Goal: Transaction & Acquisition: Book appointment/travel/reservation

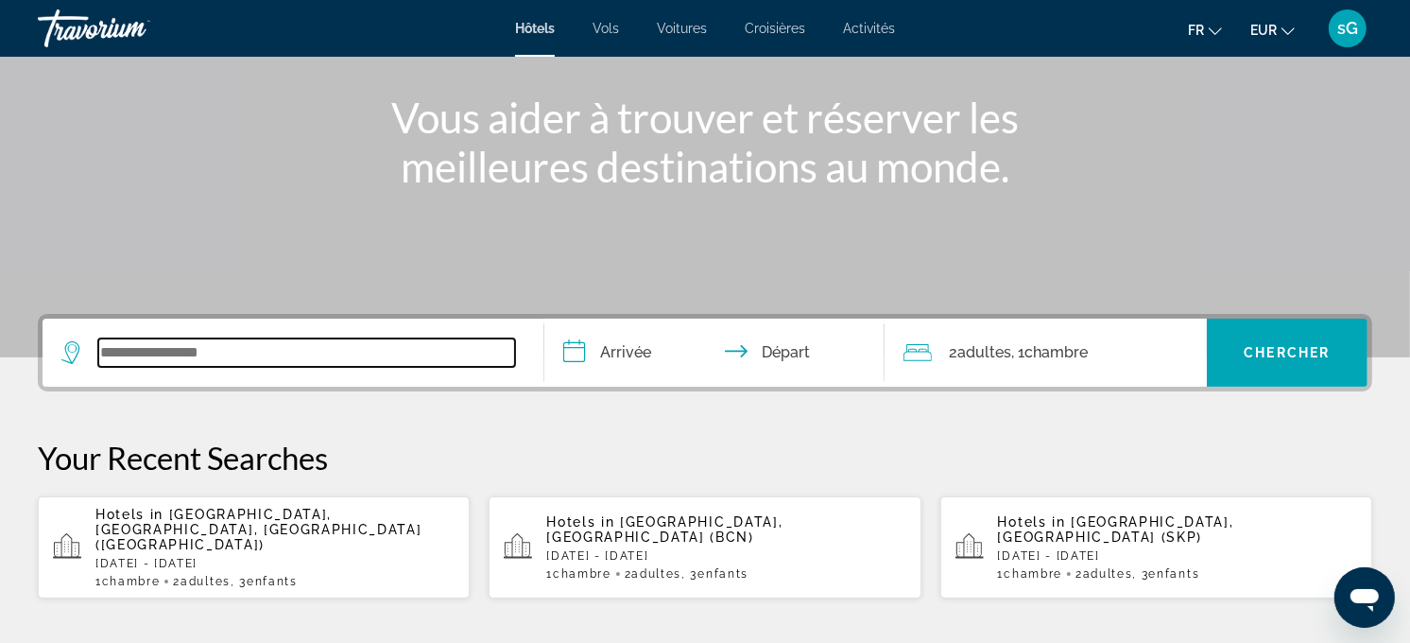
click at [334, 364] on input "Search widget" at bounding box center [306, 352] width 417 height 28
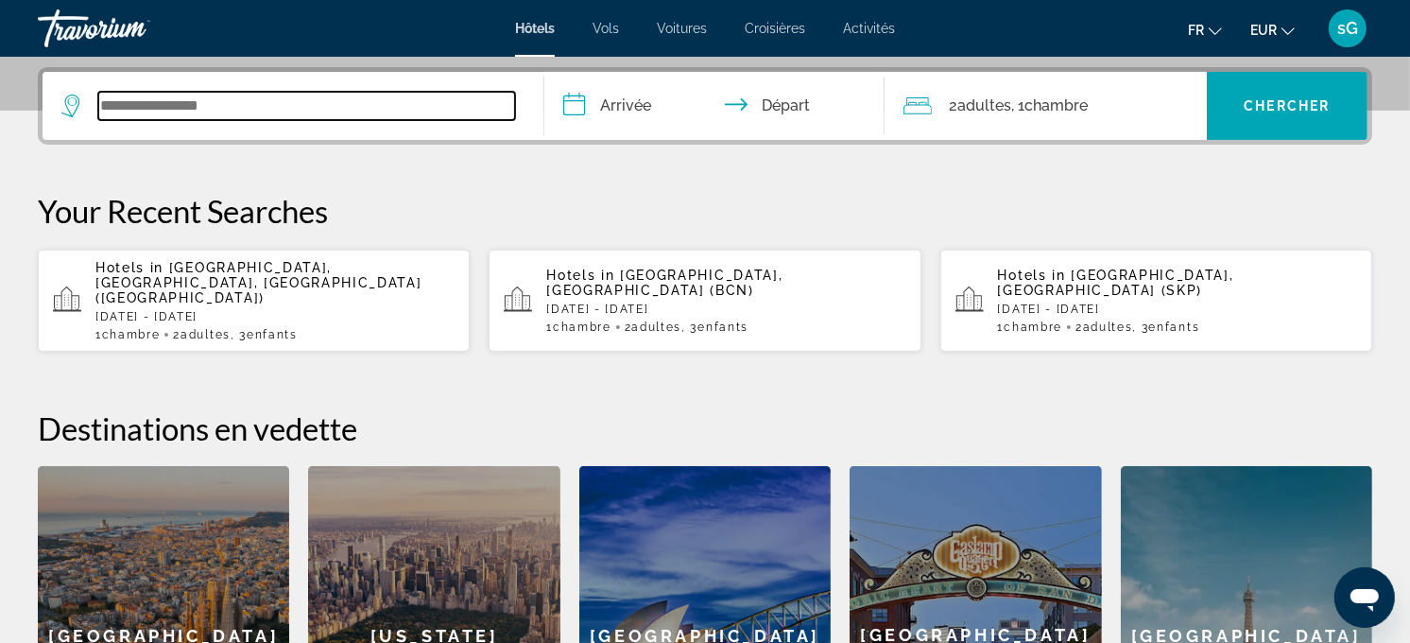
scroll to position [461, 0]
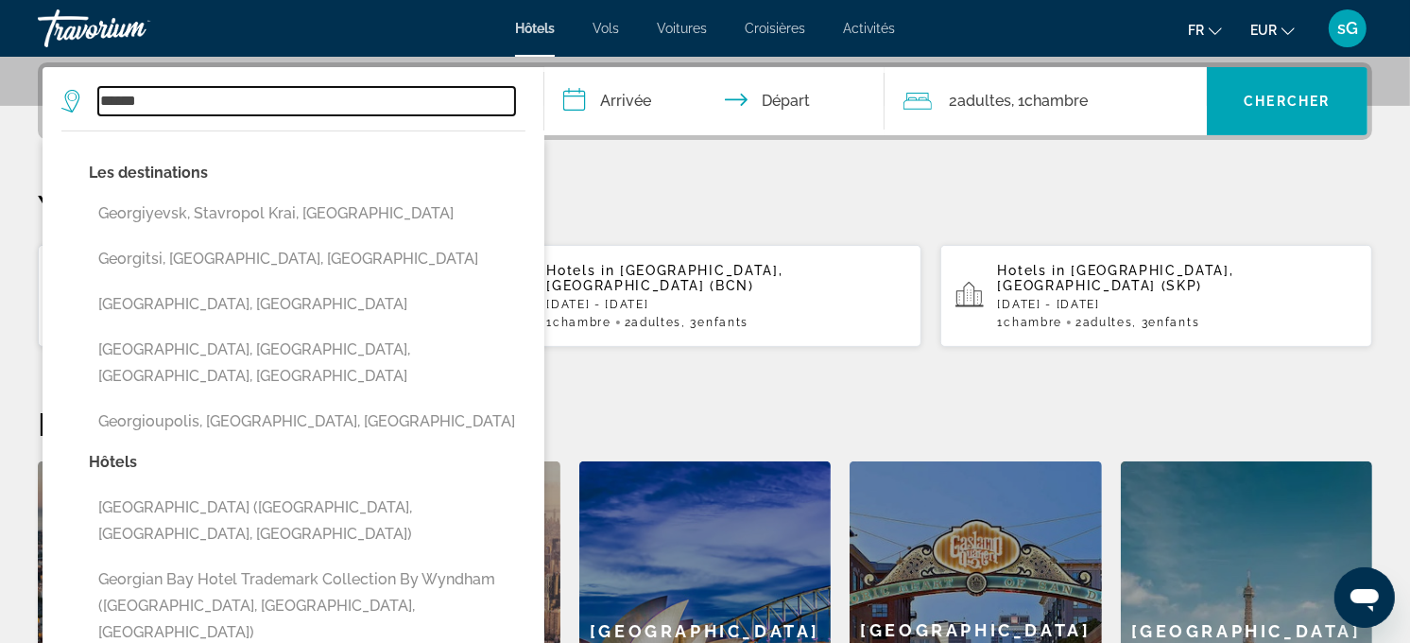
drag, startPoint x: 233, startPoint y: 98, endPoint x: 28, endPoint y: 98, distance: 204.2
click at [28, 98] on div "**********" at bounding box center [705, 430] width 1410 height 737
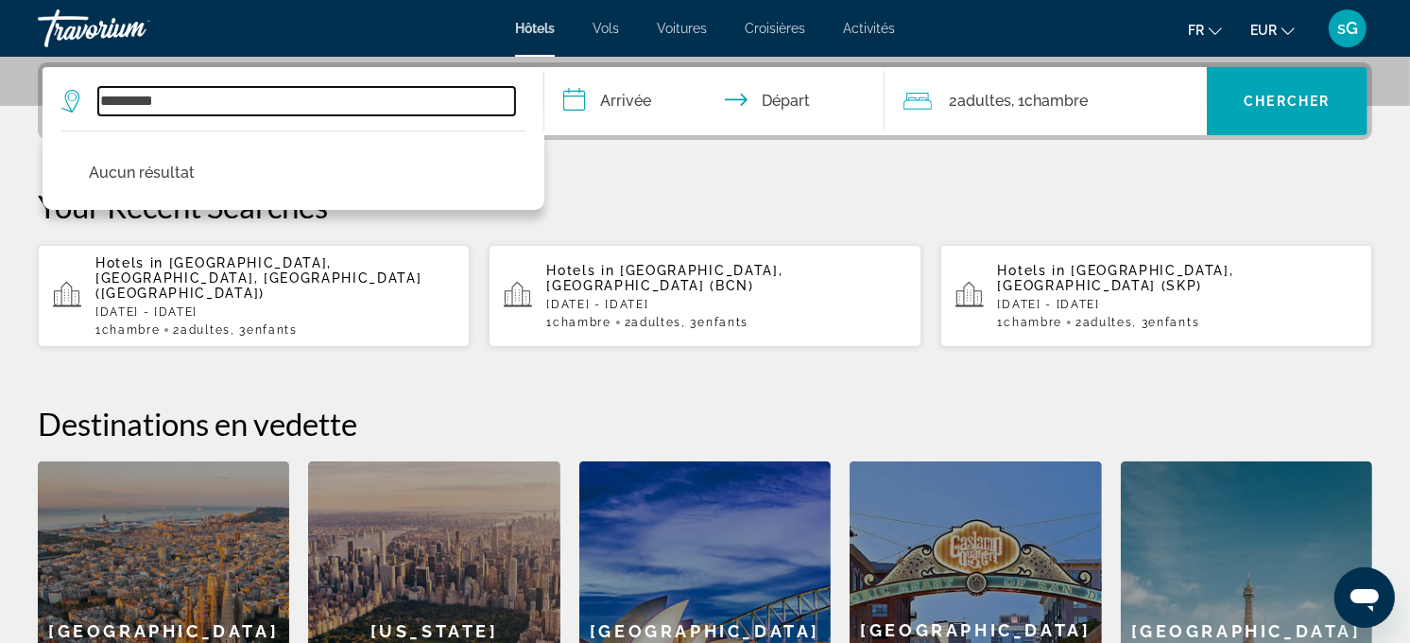
click at [156, 100] on input "*********" at bounding box center [306, 101] width 417 height 28
type input "*********"
drag, startPoint x: 187, startPoint y: 95, endPoint x: 97, endPoint y: 114, distance: 92.0
click at [97, 114] on div "********* Aucun résultat" at bounding box center [292, 101] width 463 height 68
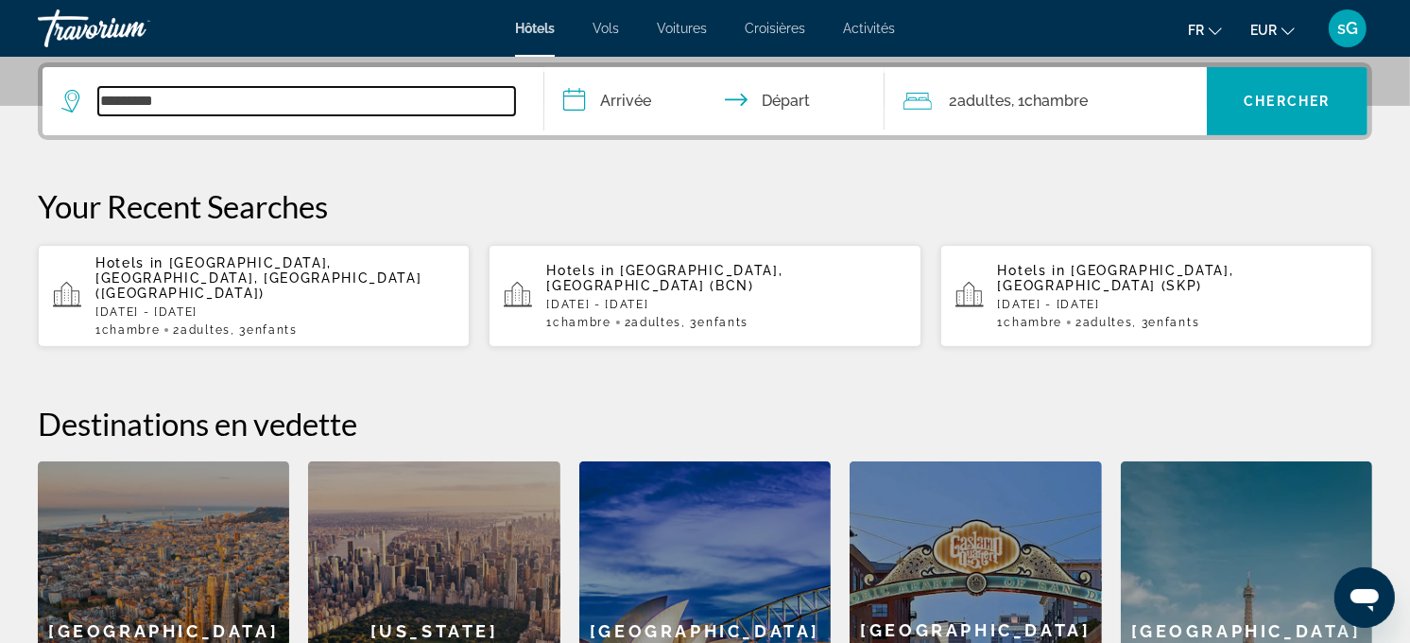
drag, startPoint x: 231, startPoint y: 110, endPoint x: 72, endPoint y: 108, distance: 158.8
click at [72, 108] on div "*********" at bounding box center [288, 101] width 454 height 28
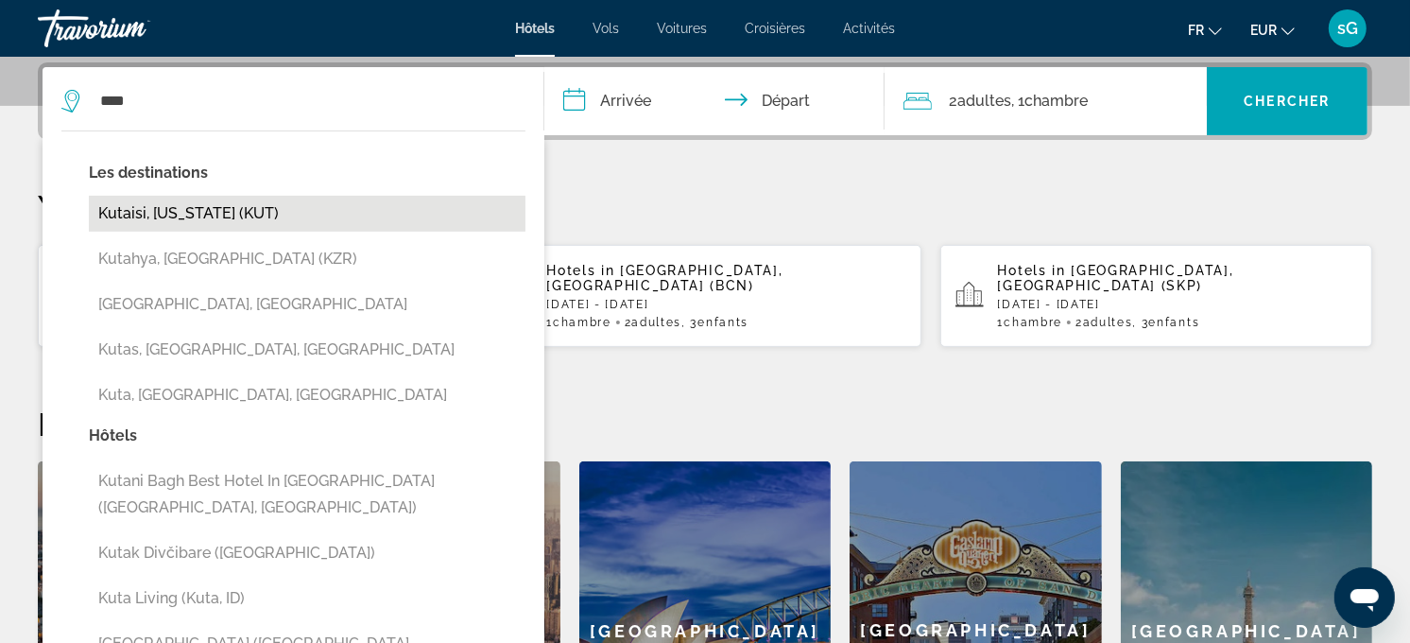
click at [155, 220] on button "[PERSON_NAME][US_STATE] (KUT)" at bounding box center [307, 214] width 437 height 36
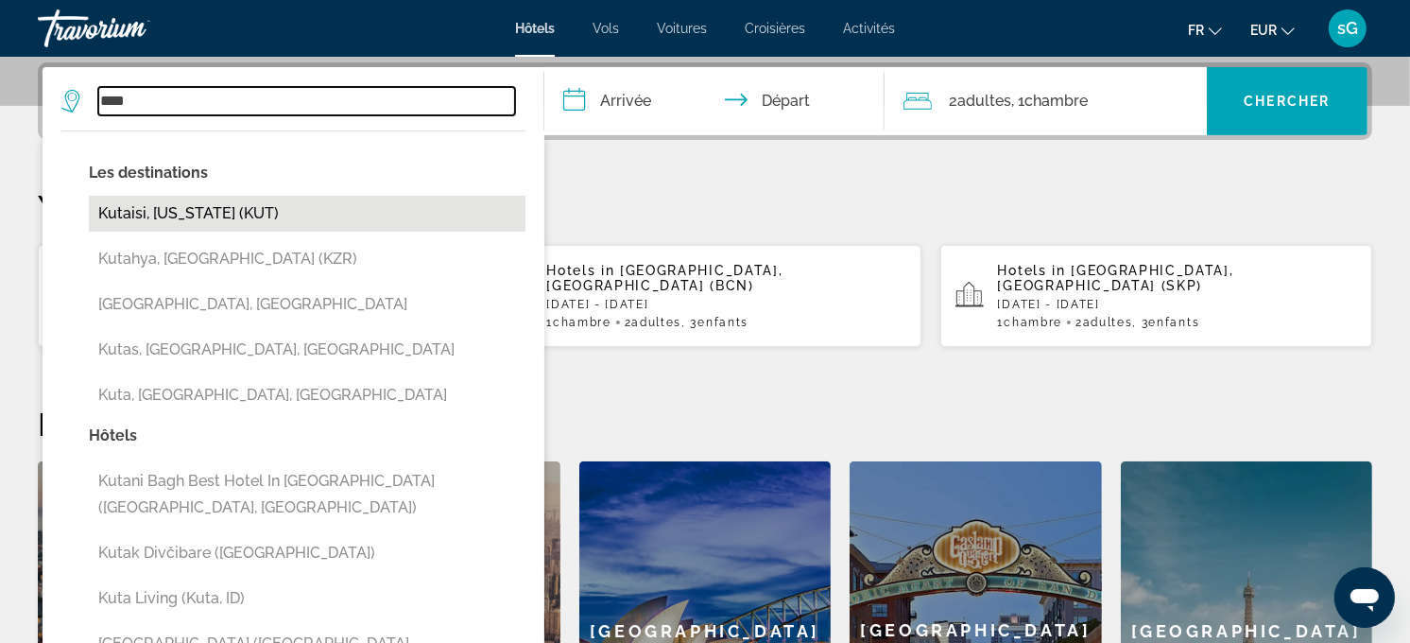
type input "**********"
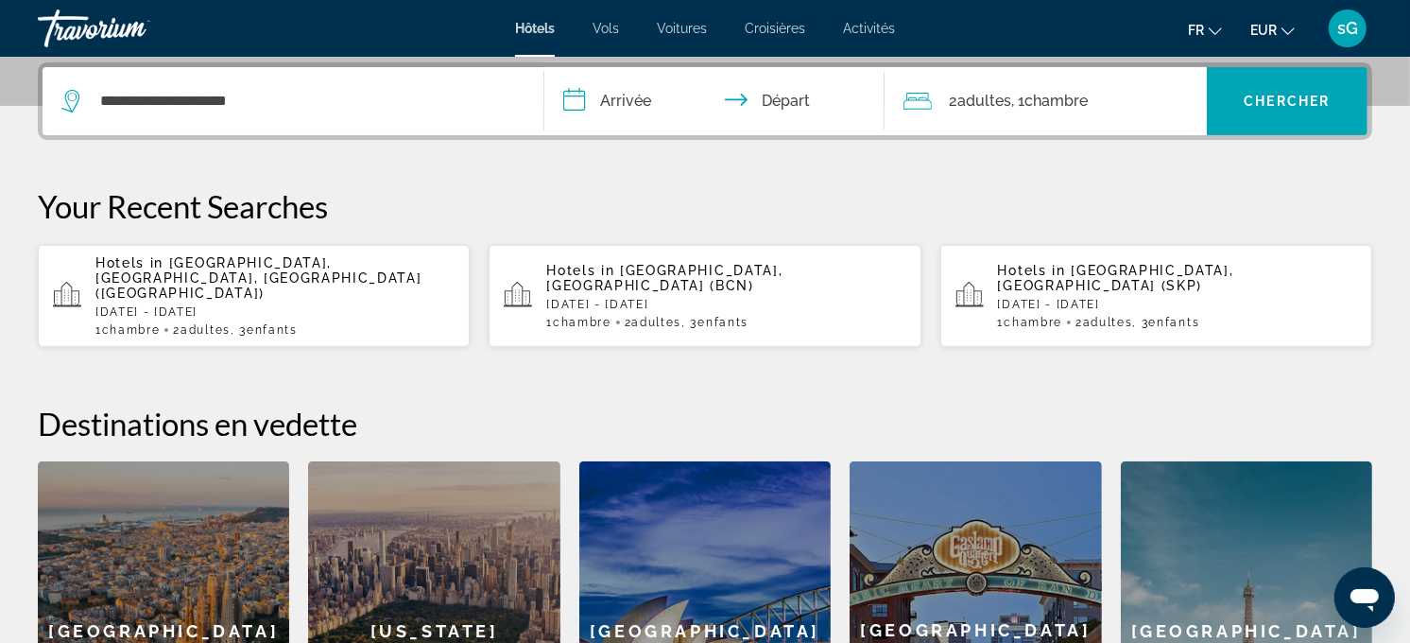
click at [658, 99] on input "**********" at bounding box center [718, 104] width 349 height 74
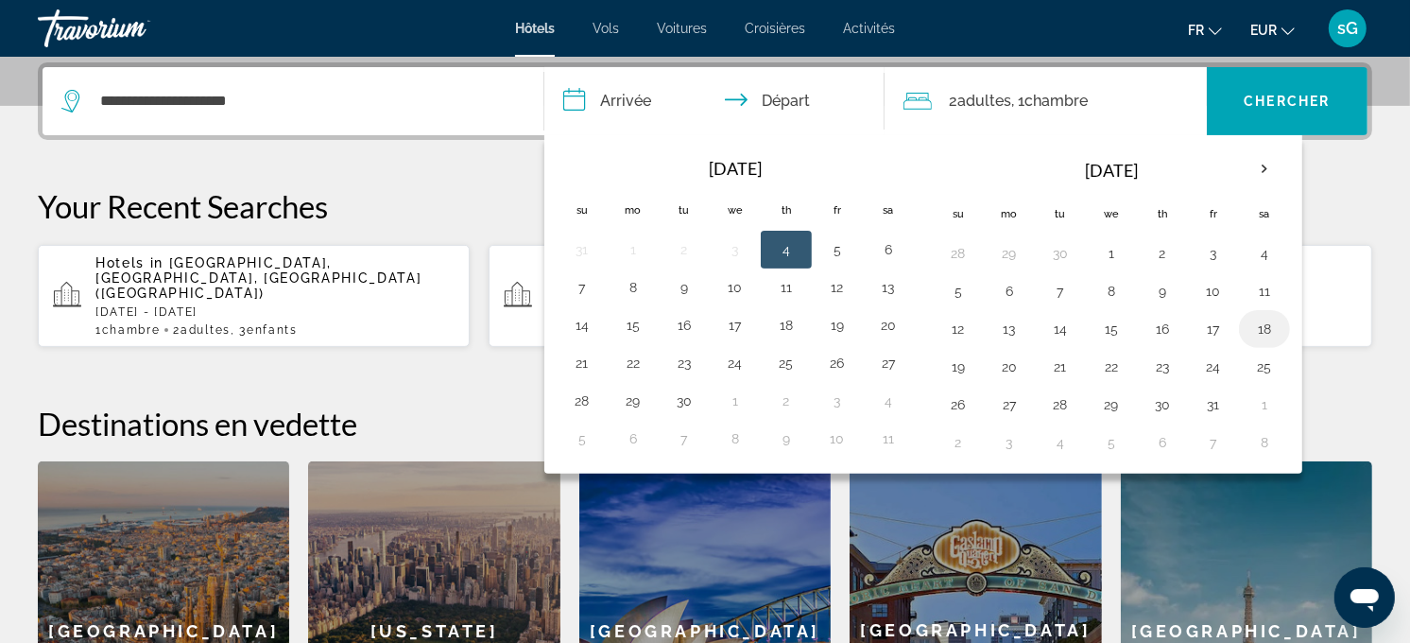
click at [1261, 322] on button "18" at bounding box center [1265, 329] width 30 height 26
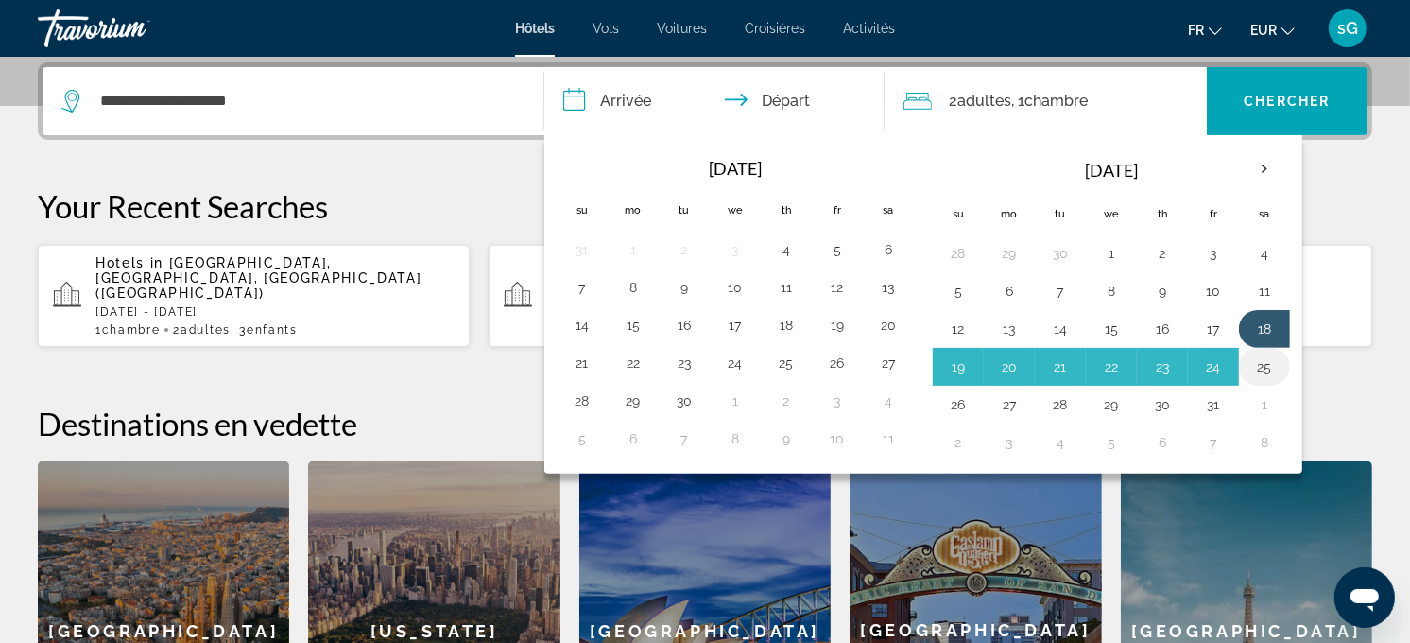
click at [1273, 359] on button "25" at bounding box center [1265, 367] width 30 height 26
type input "**********"
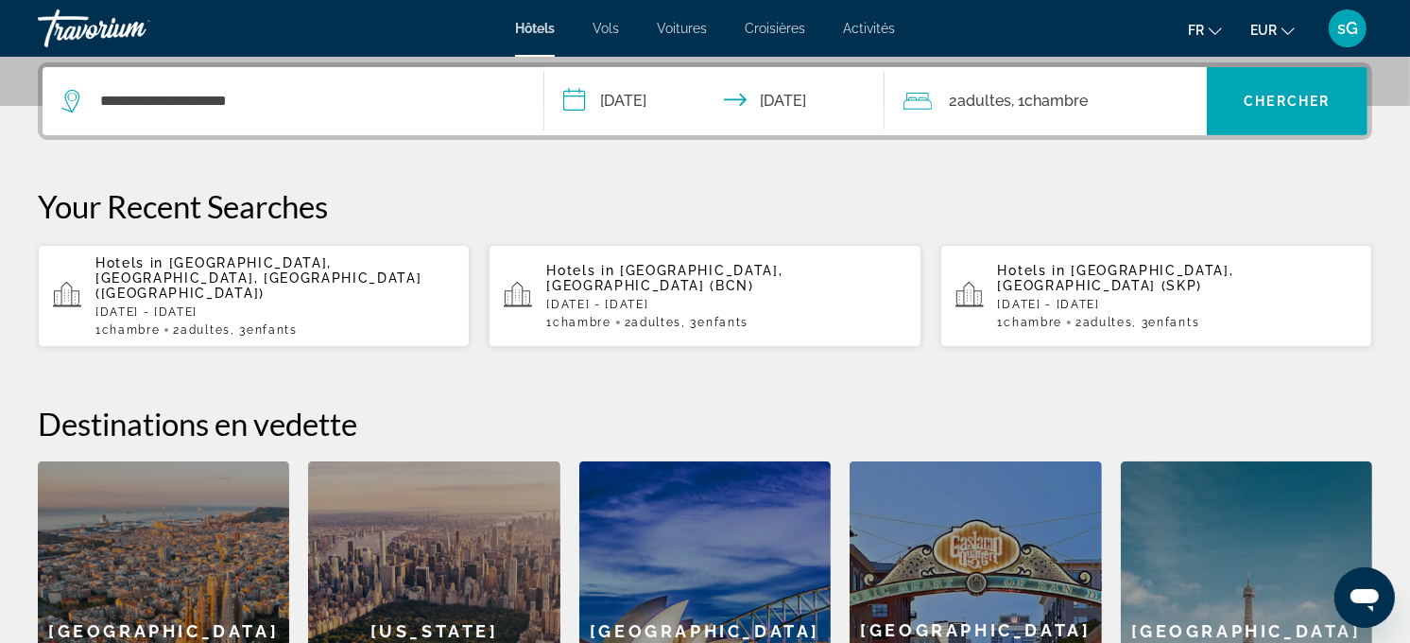
click at [1068, 92] on span "Chambre" at bounding box center [1056, 101] width 63 height 18
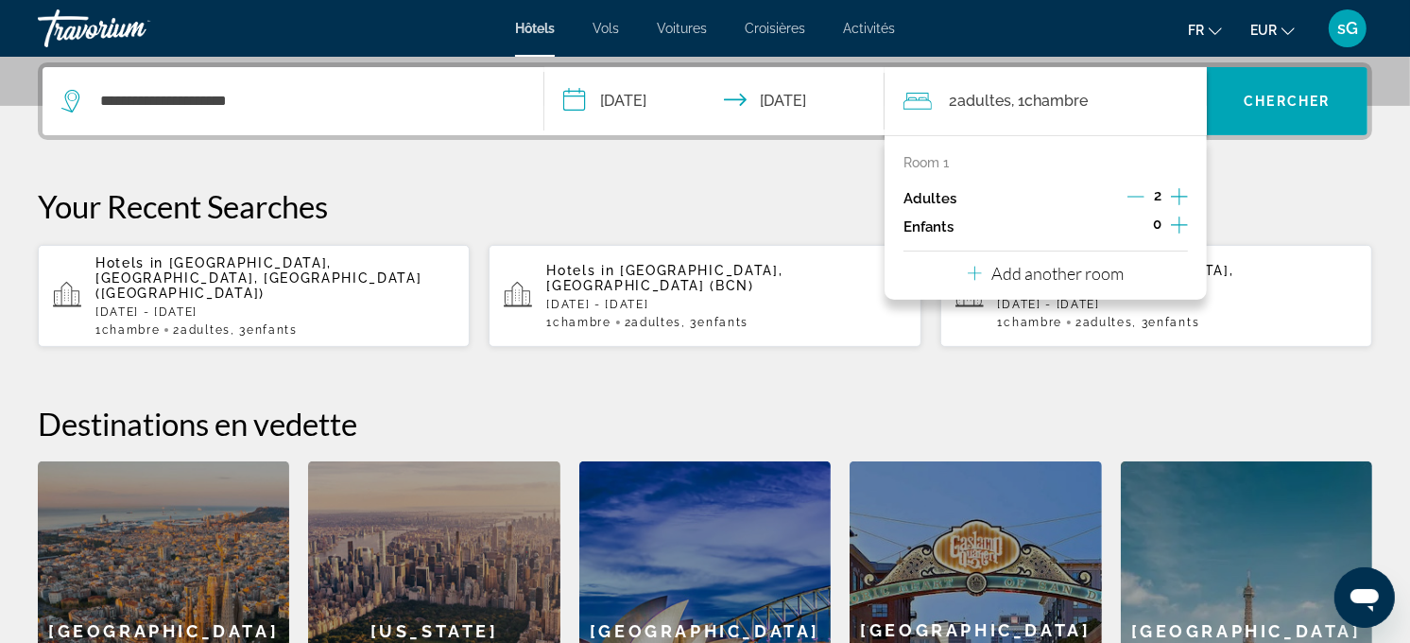
click at [1173, 219] on icon "Increment children" at bounding box center [1179, 225] width 17 height 23
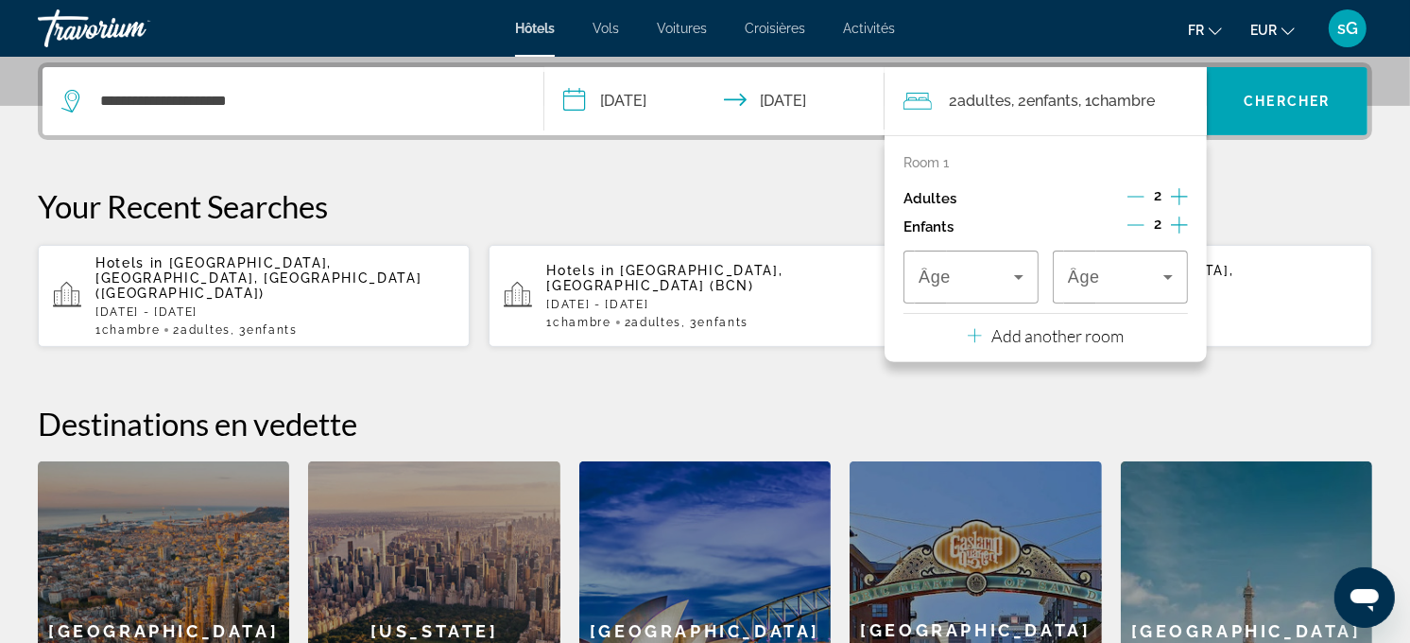
click at [1173, 219] on icon "Increment children" at bounding box center [1179, 225] width 17 height 23
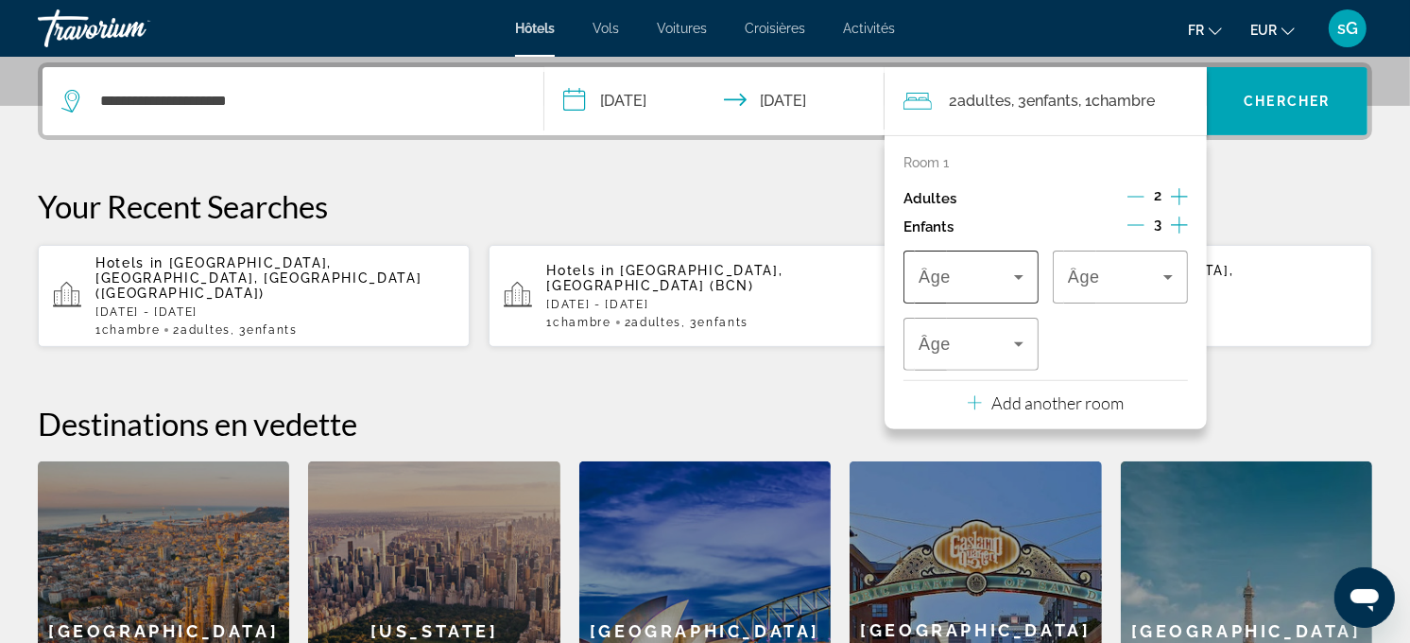
click at [980, 296] on div "Travelers: 2 adults, 3 children" at bounding box center [971, 277] width 105 height 53
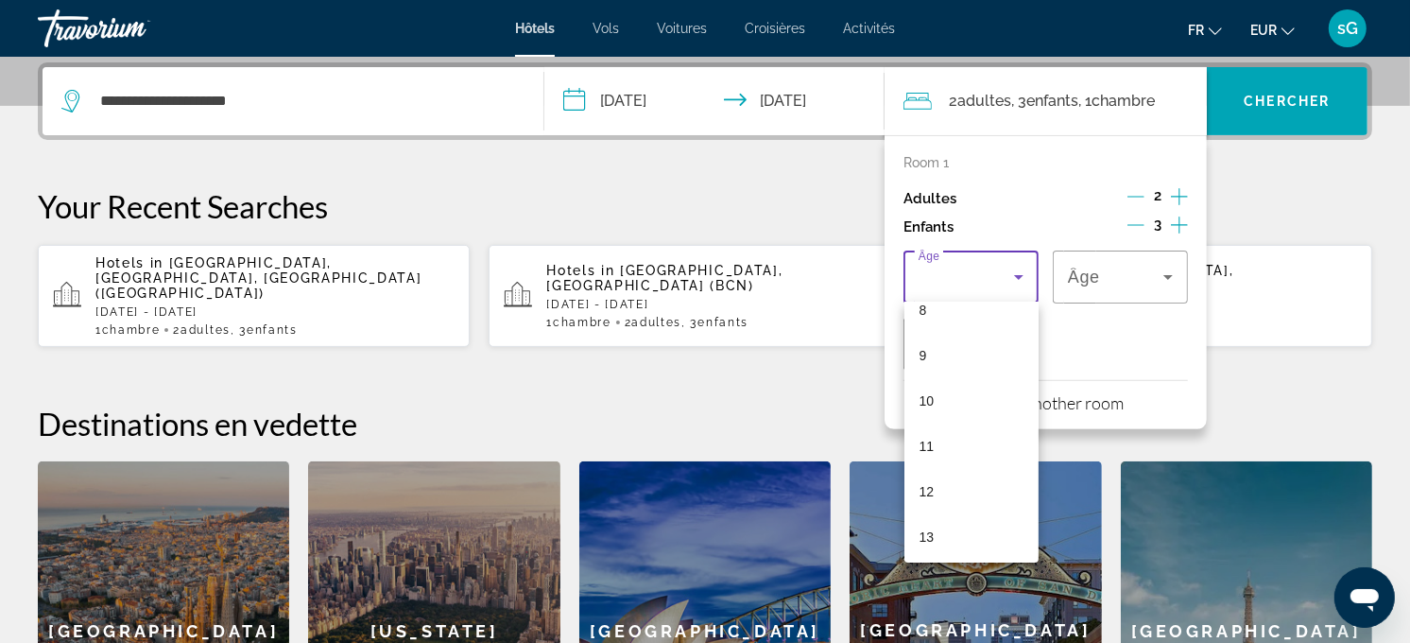
scroll to position [420, 0]
drag, startPoint x: 956, startPoint y: 449, endPoint x: 1043, endPoint y: 338, distance: 140.7
click at [959, 442] on mat-option "12" at bounding box center [972, 457] width 135 height 45
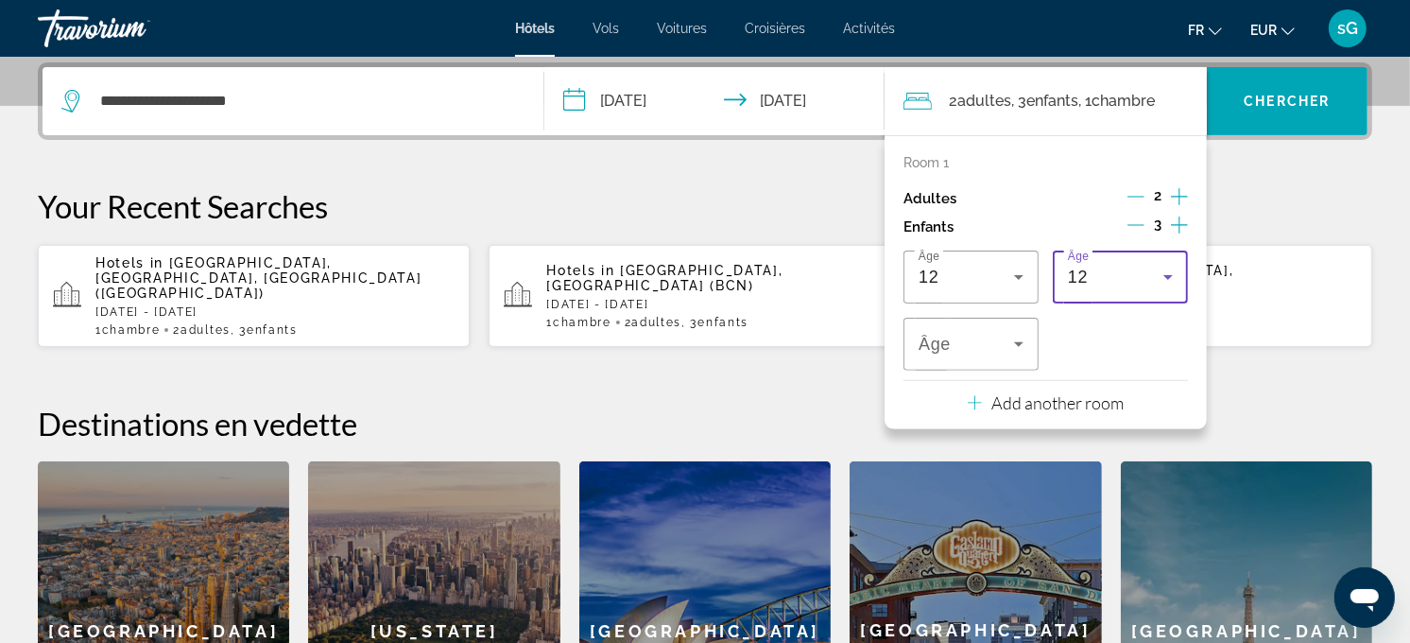
click at [1097, 289] on div "12" at bounding box center [1120, 277] width 105 height 53
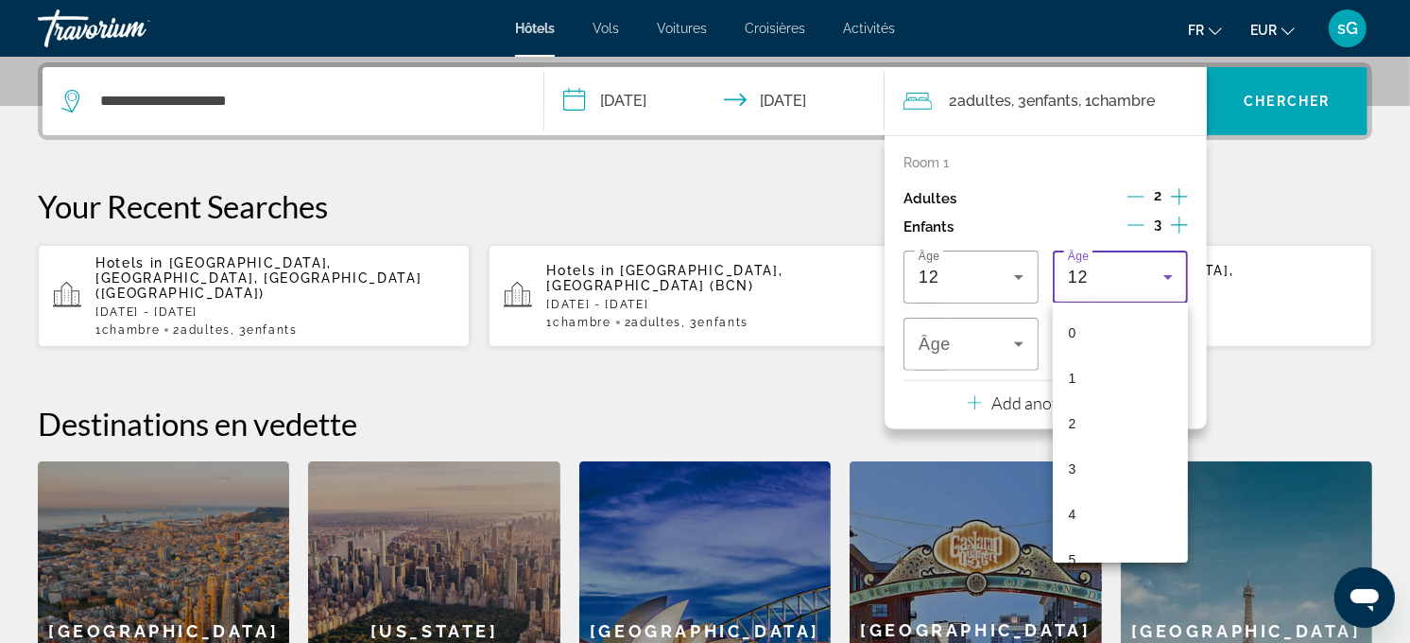
scroll to position [337, 0]
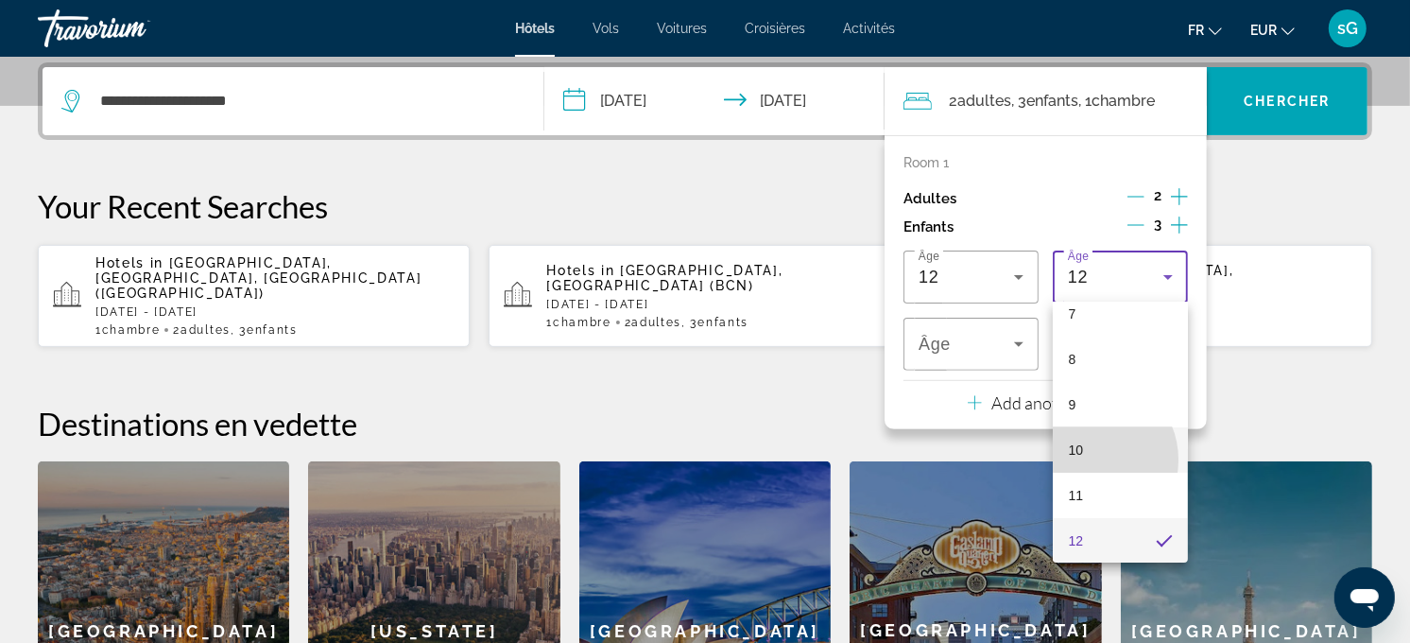
click at [1090, 459] on mat-option "10" at bounding box center [1120, 449] width 135 height 45
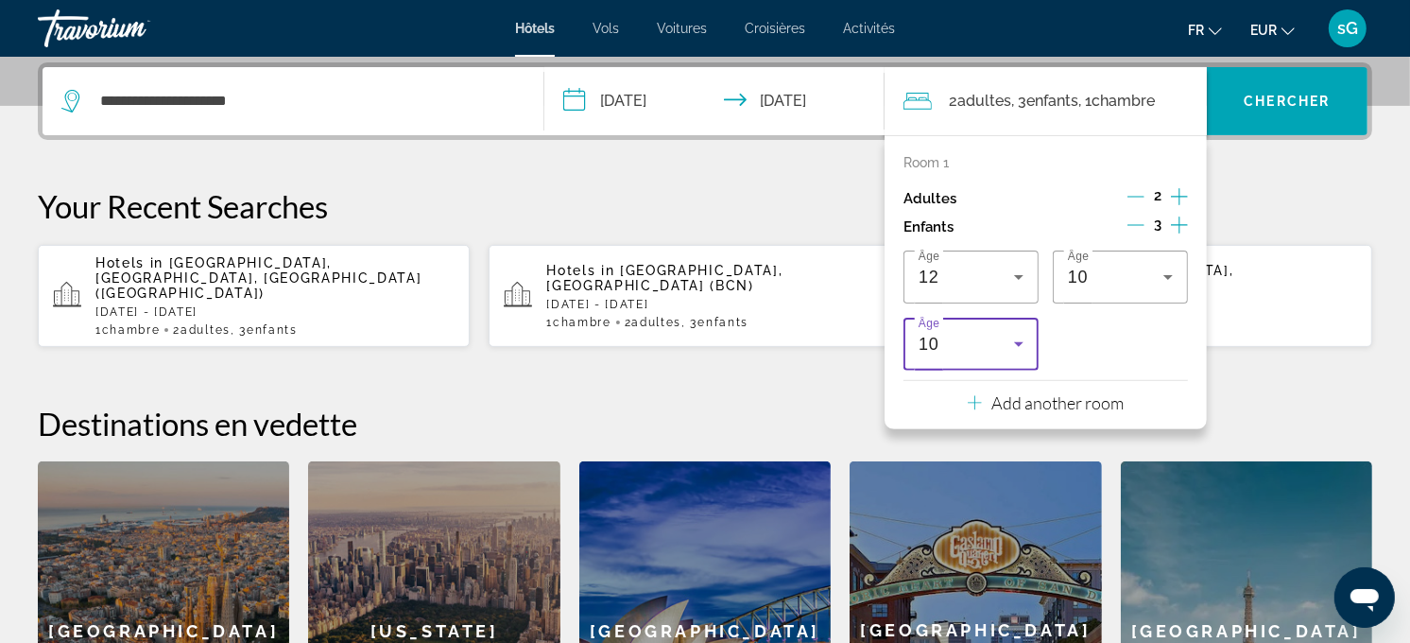
click at [937, 346] on span "10" at bounding box center [929, 344] width 20 height 19
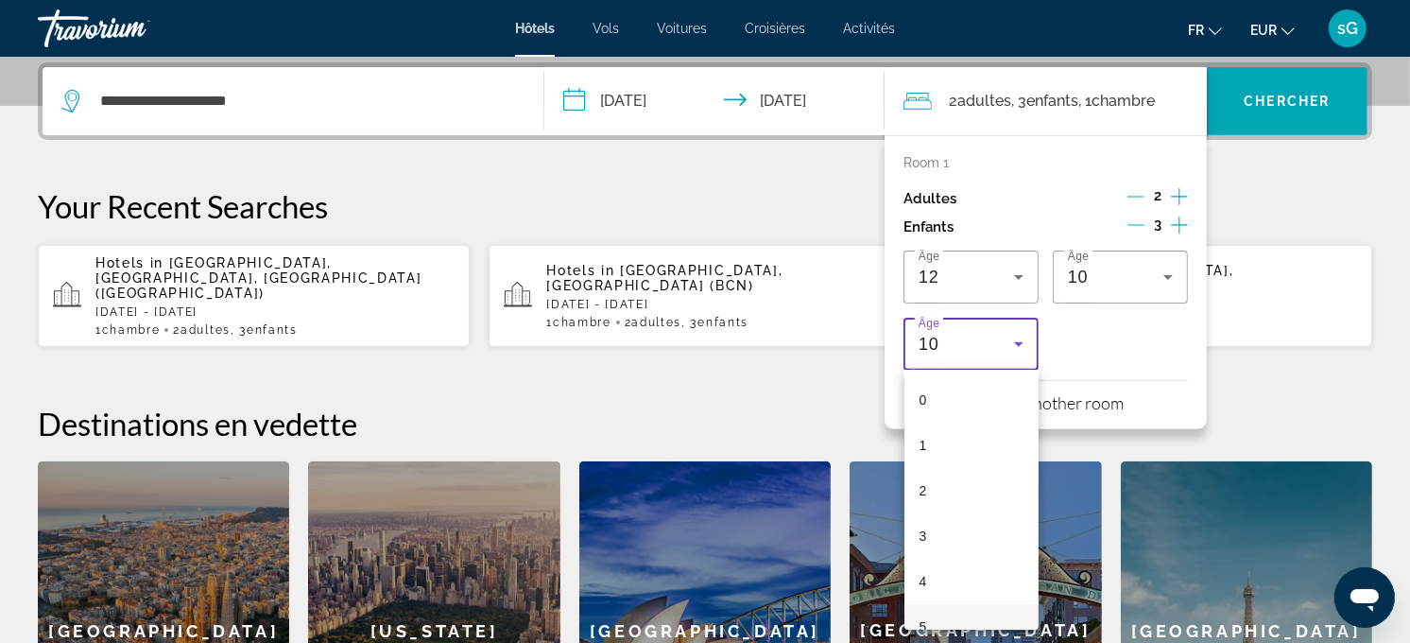
scroll to position [247, 0]
click at [957, 514] on mat-option "8" at bounding box center [972, 515] width 135 height 45
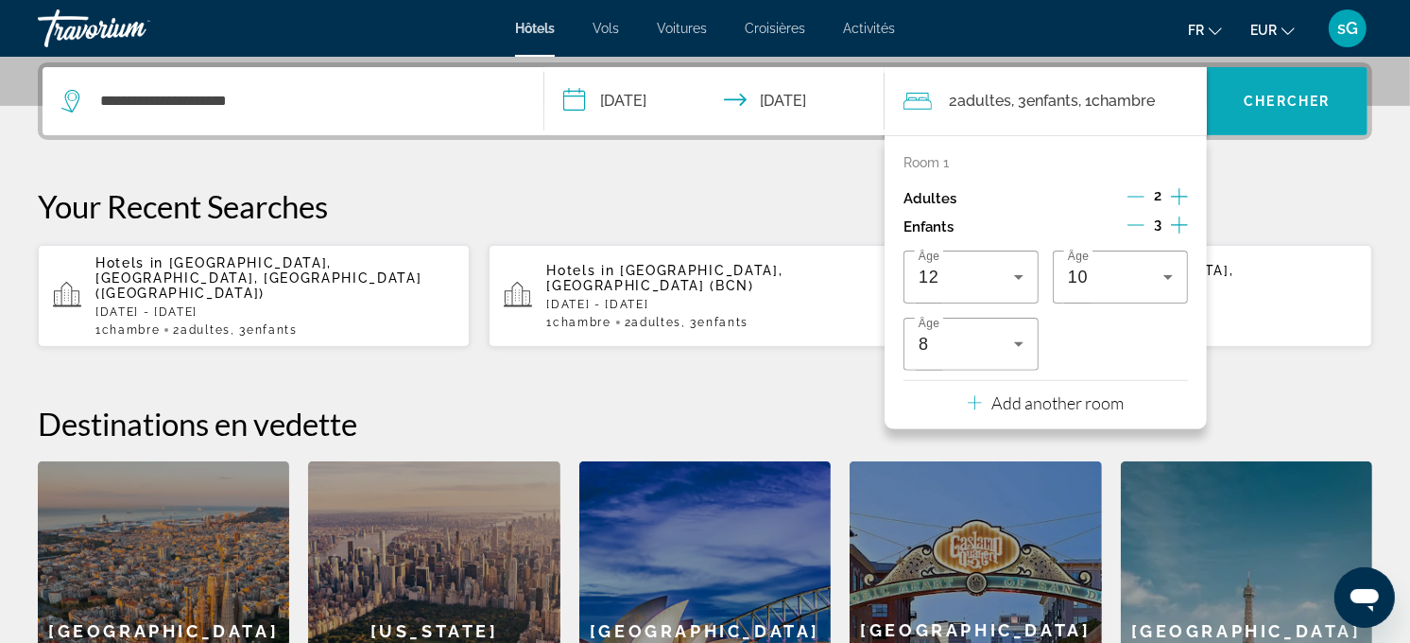
click at [1241, 113] on span "Search widget" at bounding box center [1287, 100] width 161 height 45
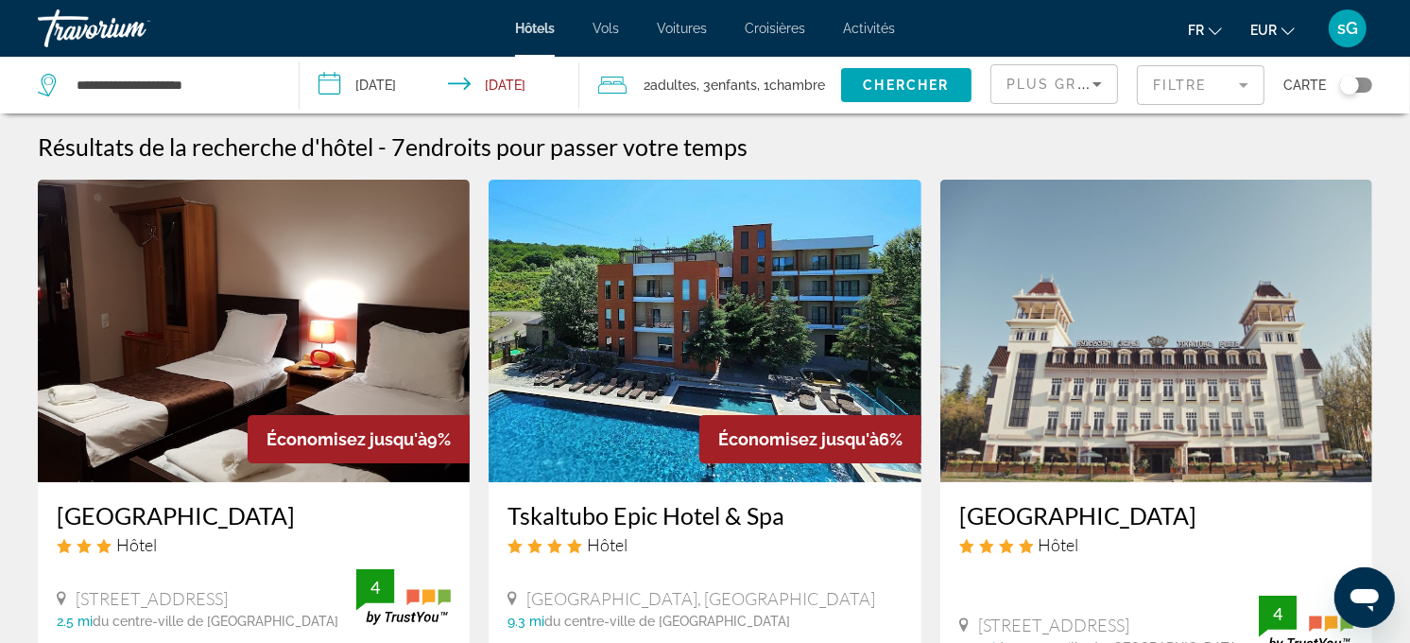
click at [1052, 68] on div "Plus grandes économies" at bounding box center [1054, 91] width 95 height 53
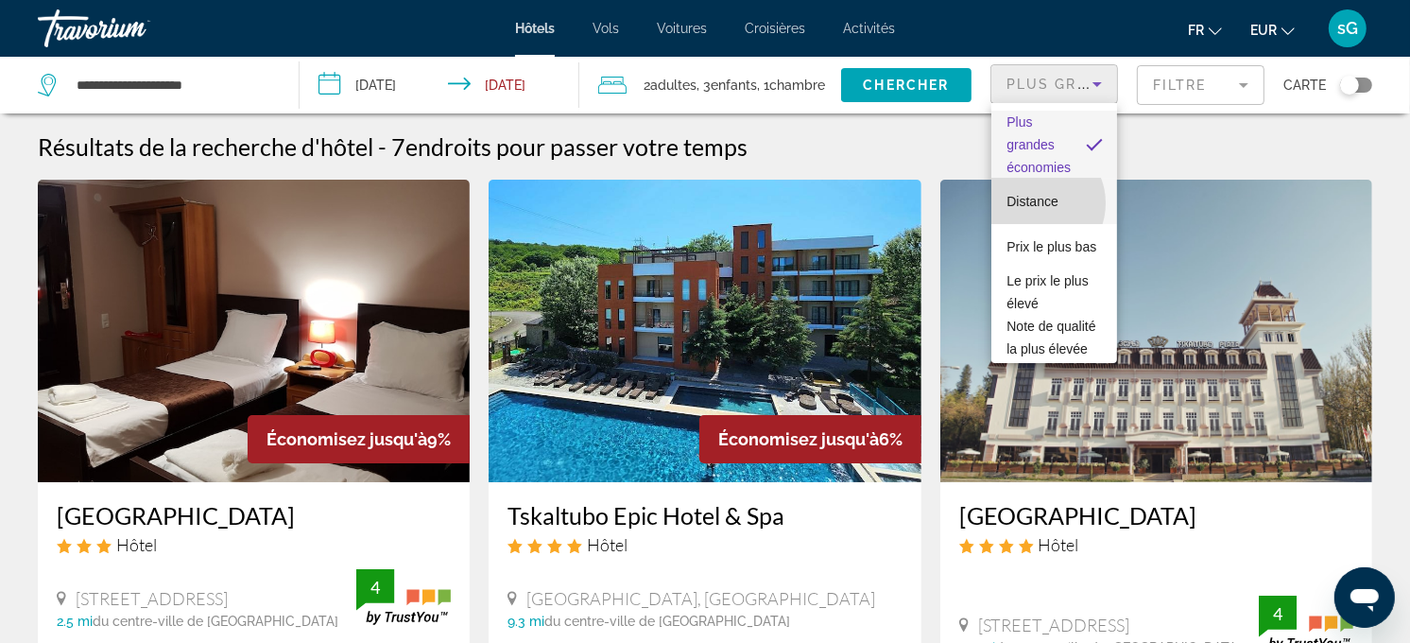
click at [1034, 203] on span "Distance" at bounding box center [1032, 201] width 51 height 15
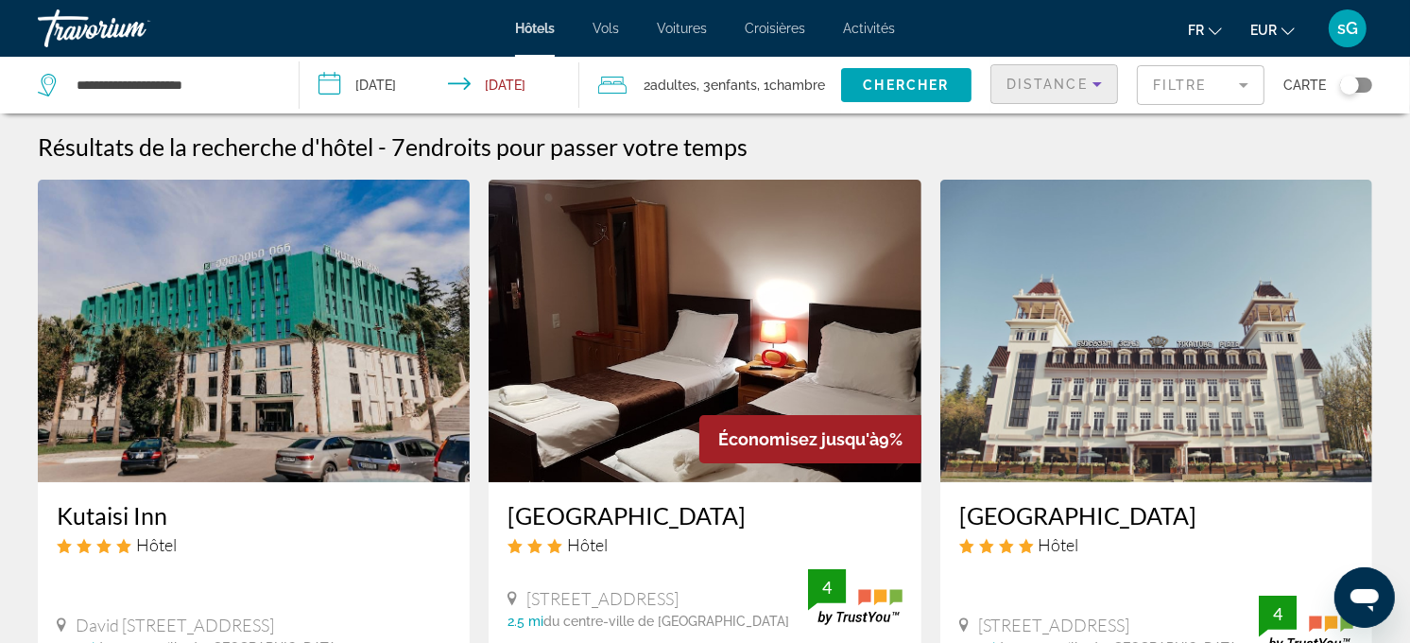
click at [1064, 69] on div "Distance" at bounding box center [1054, 91] width 95 height 53
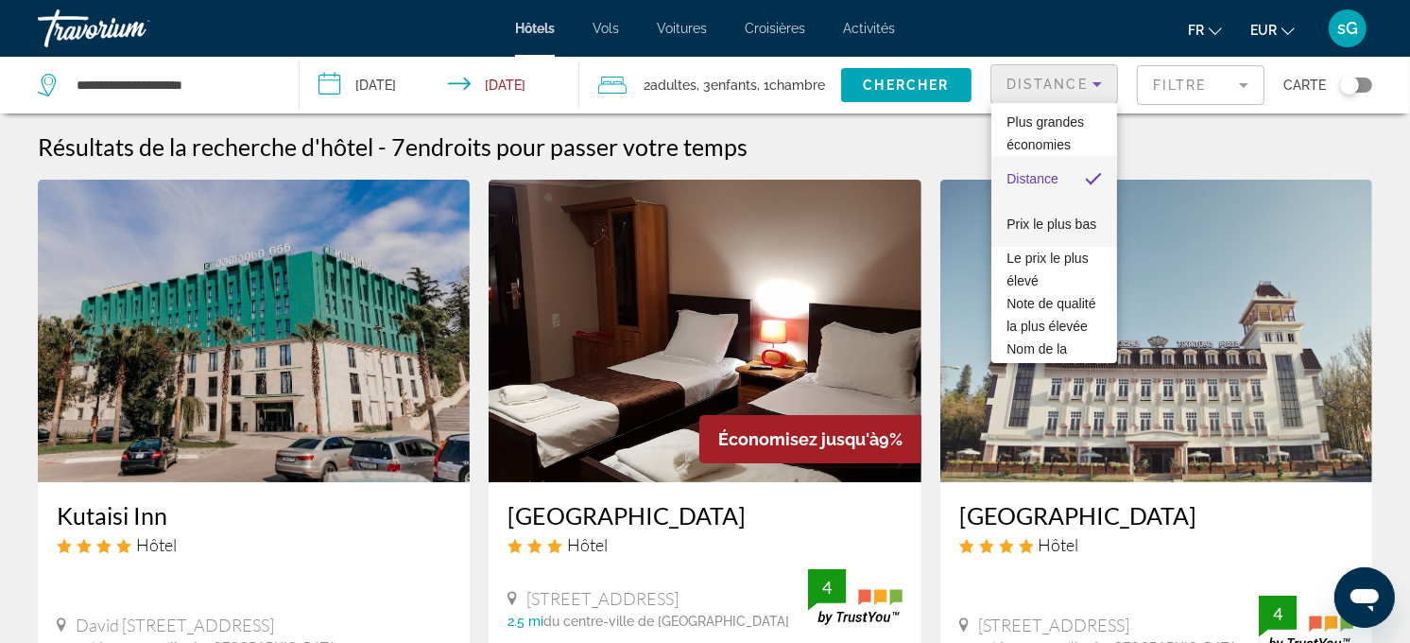
click at [1046, 218] on span "Prix le plus bas" at bounding box center [1052, 223] width 90 height 15
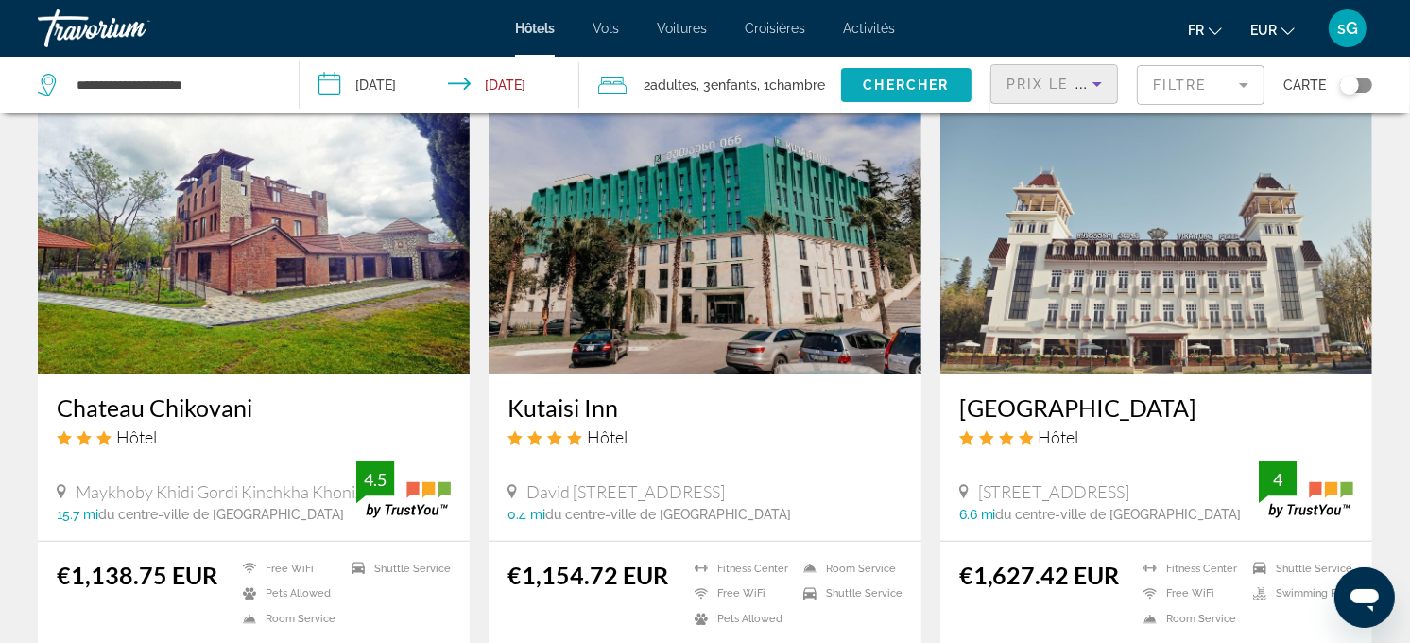
scroll to position [945, 0]
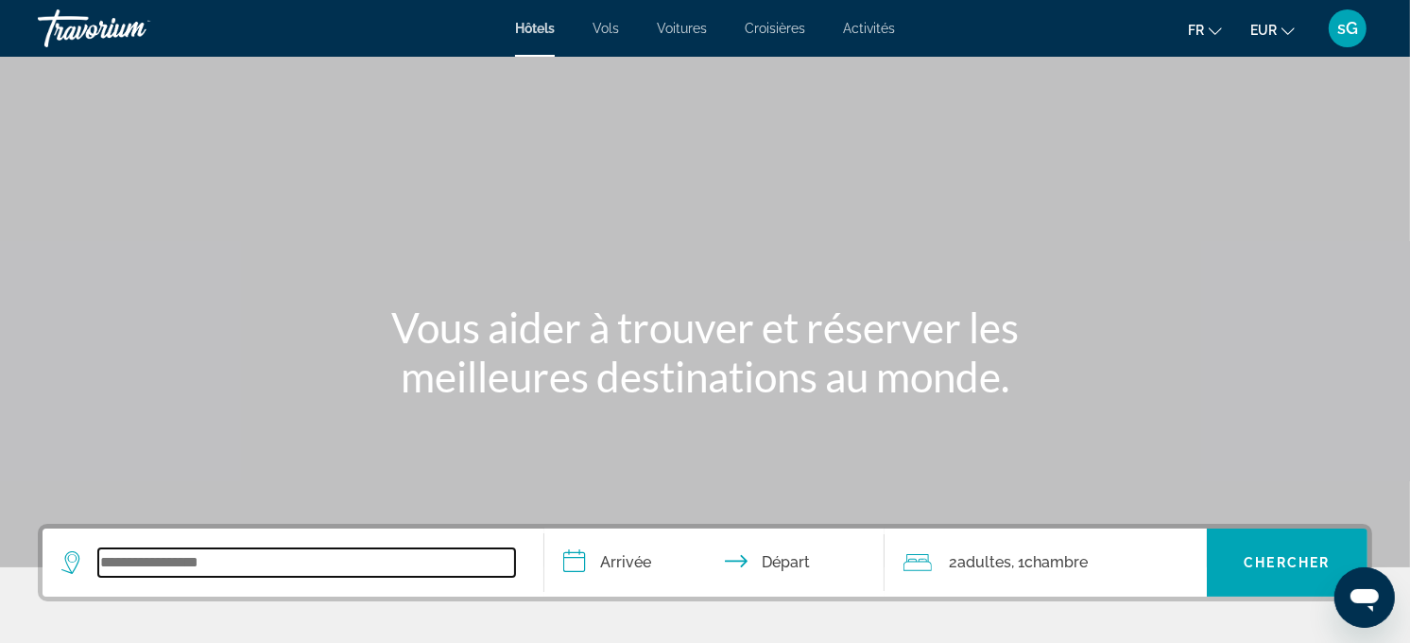
click at [252, 570] on input "Search widget" at bounding box center [306, 562] width 417 height 28
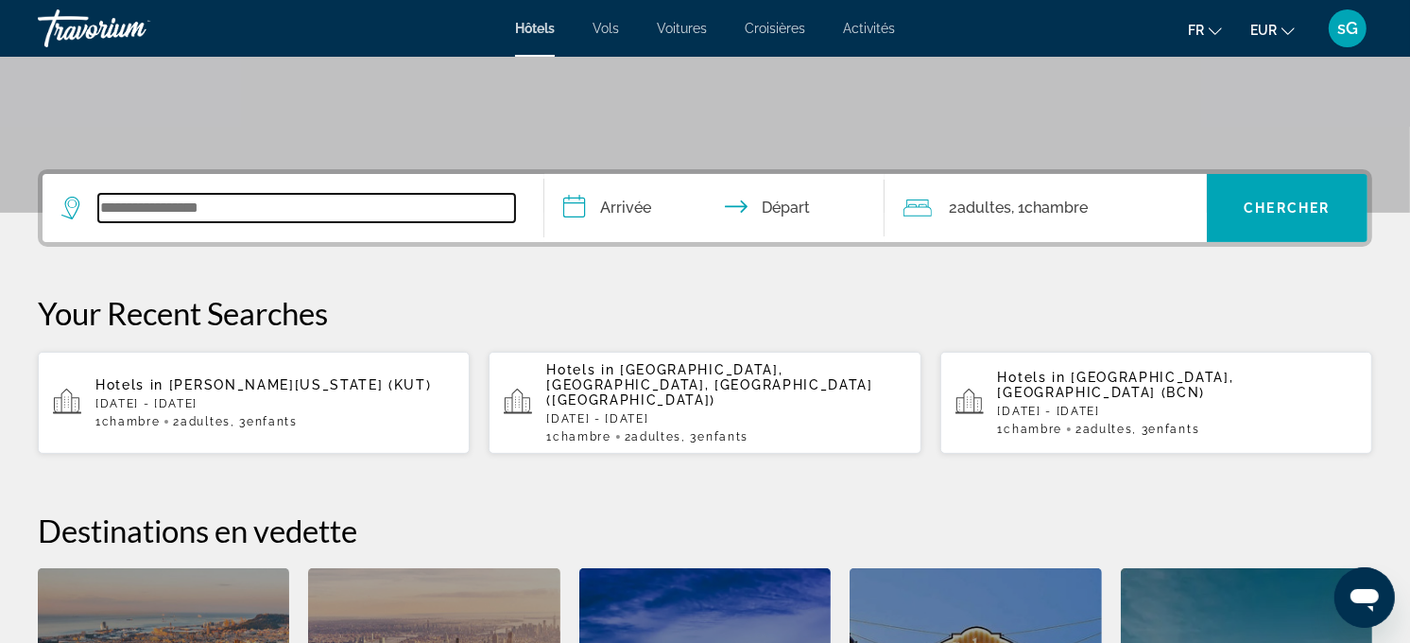
scroll to position [461, 0]
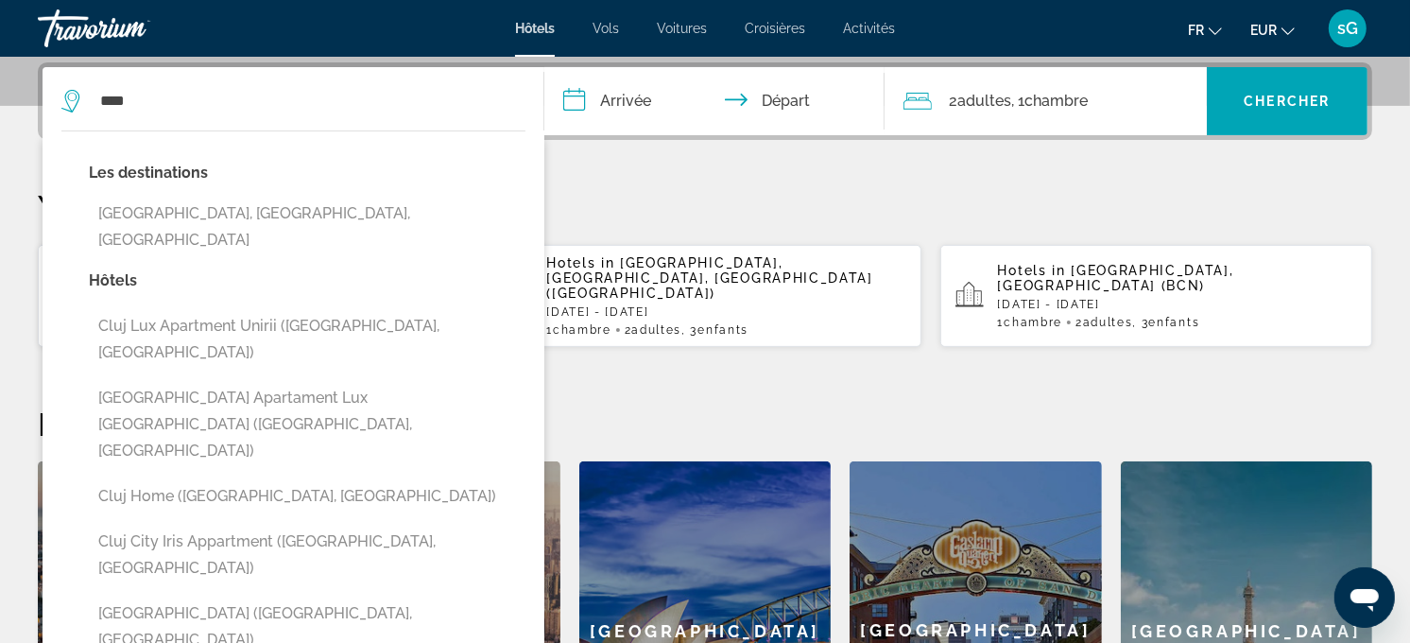
drag, startPoint x: 185, startPoint y: 220, endPoint x: 201, endPoint y: 212, distance: 18.2
click at [185, 220] on button "[GEOGRAPHIC_DATA], [GEOGRAPHIC_DATA], [GEOGRAPHIC_DATA]" at bounding box center [307, 227] width 437 height 62
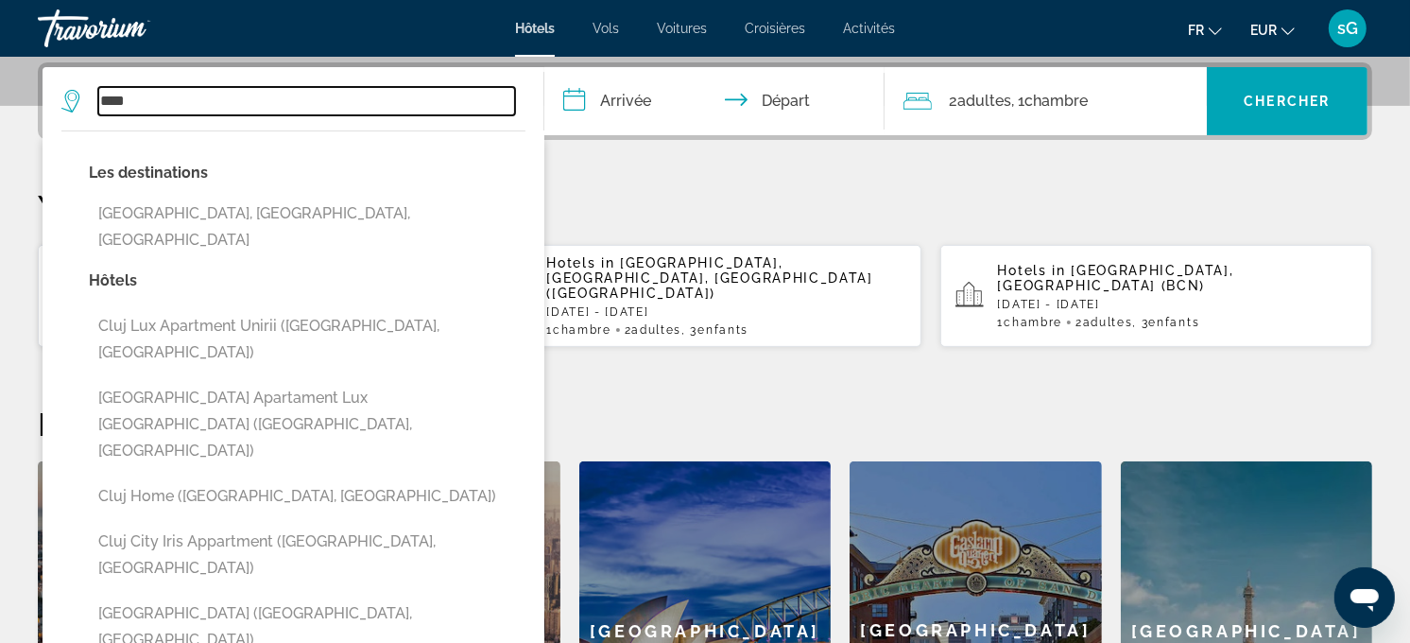
type input "**********"
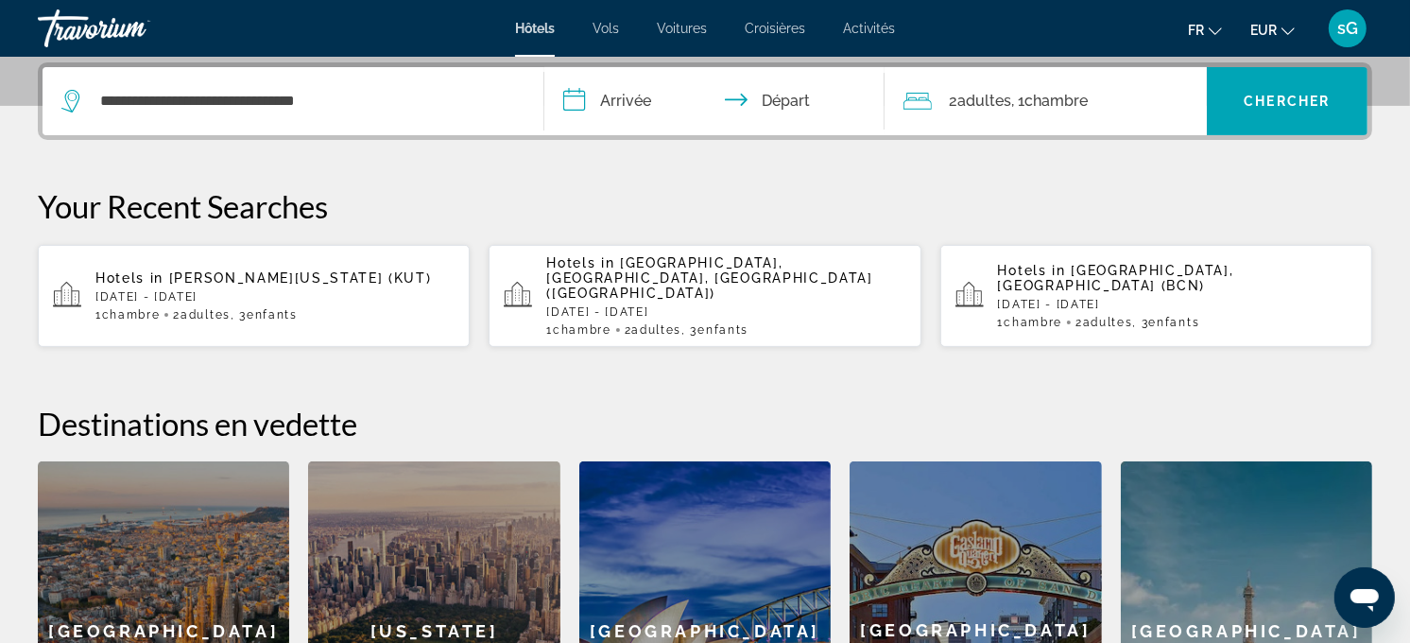
click at [622, 92] on input "**********" at bounding box center [718, 104] width 349 height 74
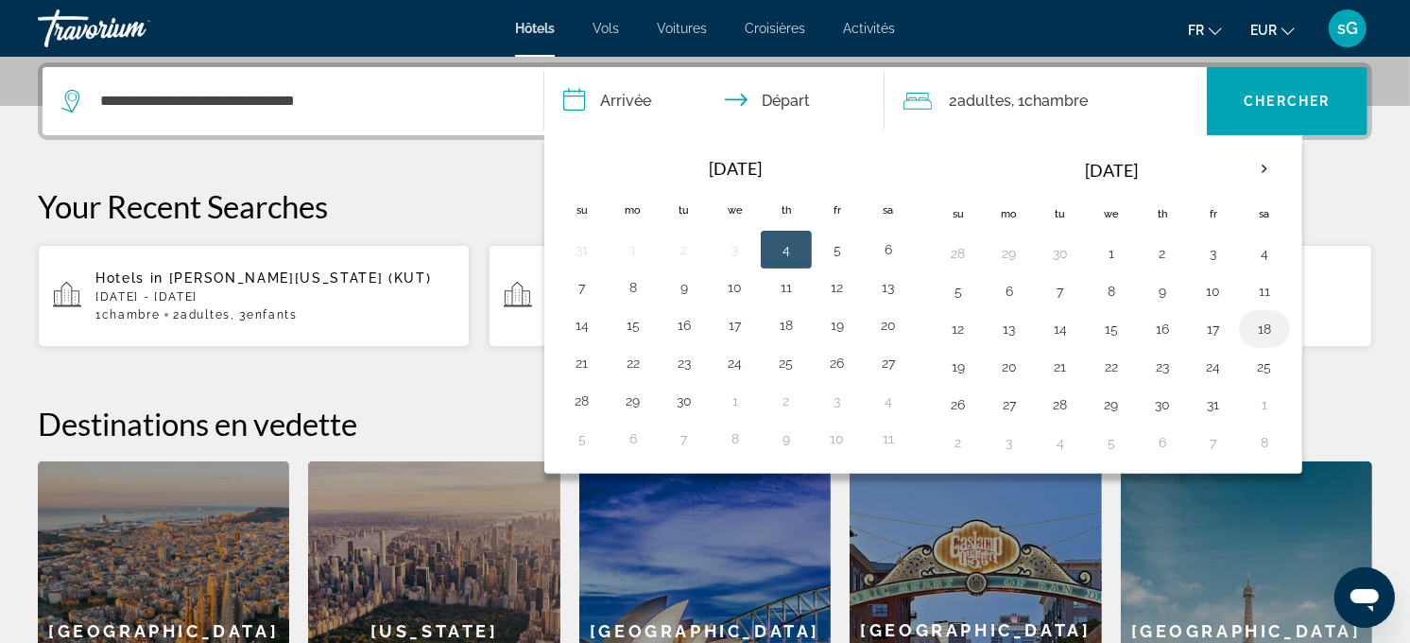
click at [1277, 333] on button "18" at bounding box center [1265, 329] width 30 height 26
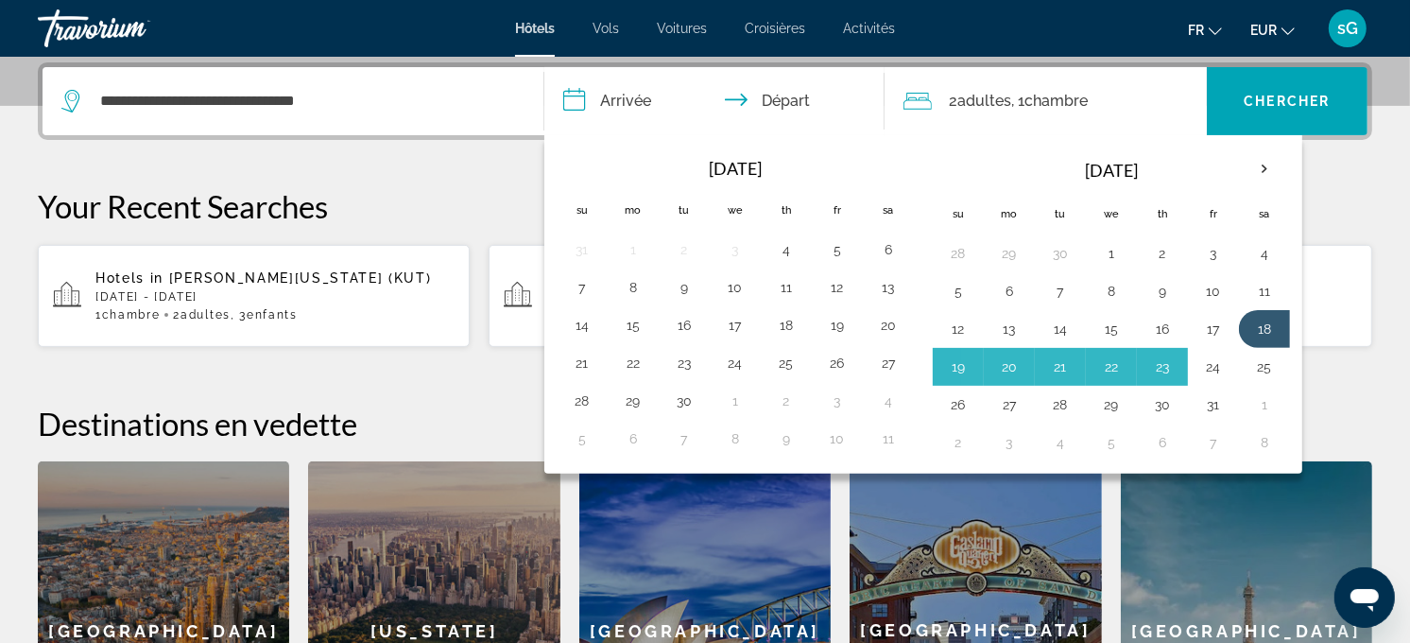
click at [1227, 360] on button "24" at bounding box center [1214, 367] width 30 height 26
type input "**********"
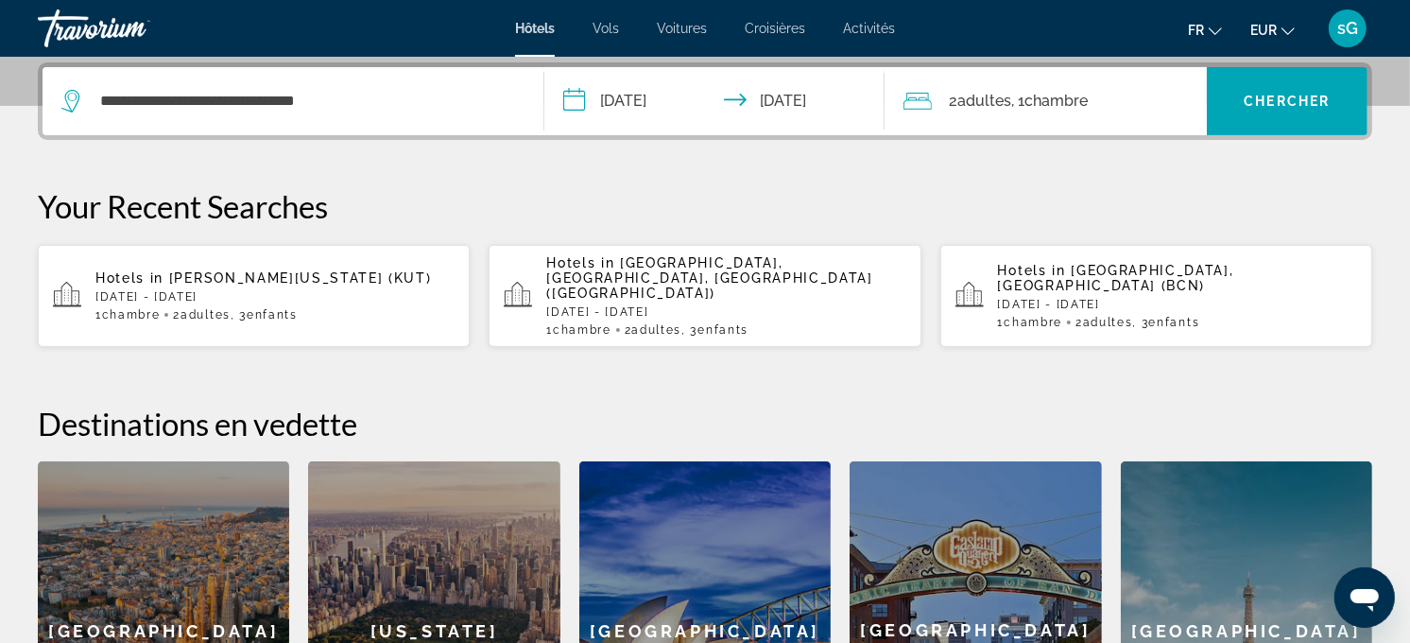
click at [1015, 99] on span ", 1 Chambre pièces" at bounding box center [1049, 101] width 77 height 26
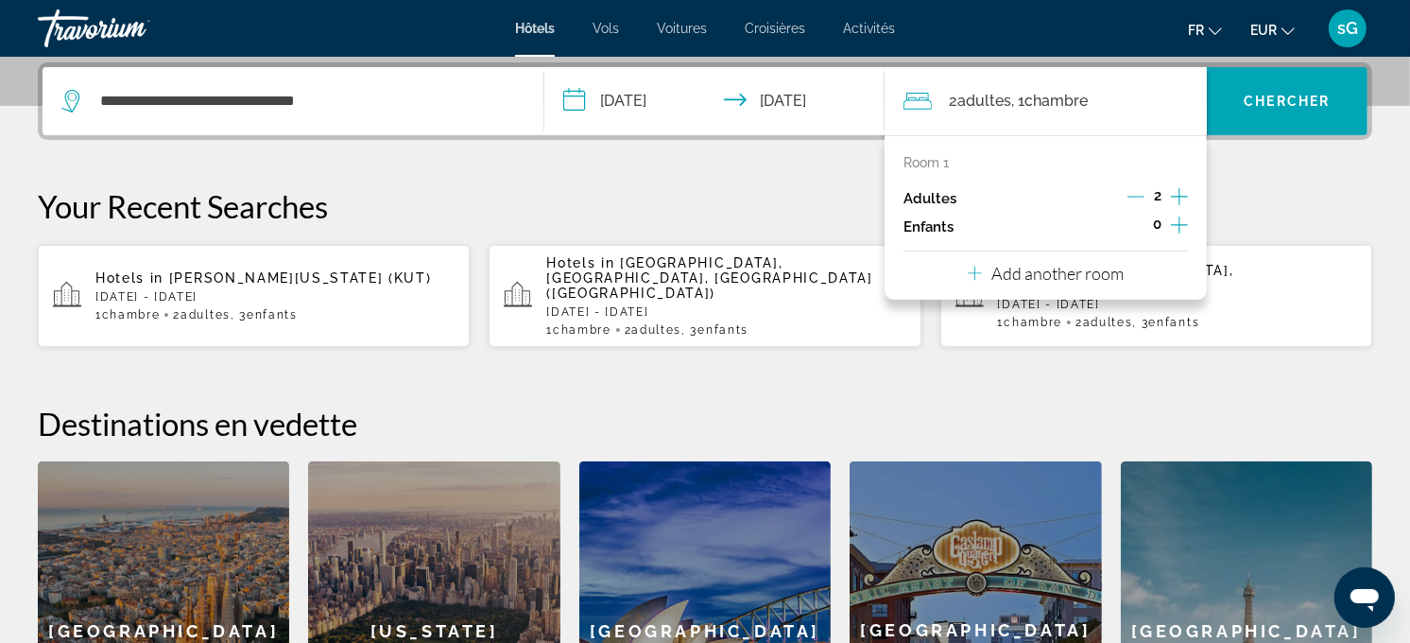
click at [1174, 221] on icon "Increment children" at bounding box center [1179, 225] width 17 height 23
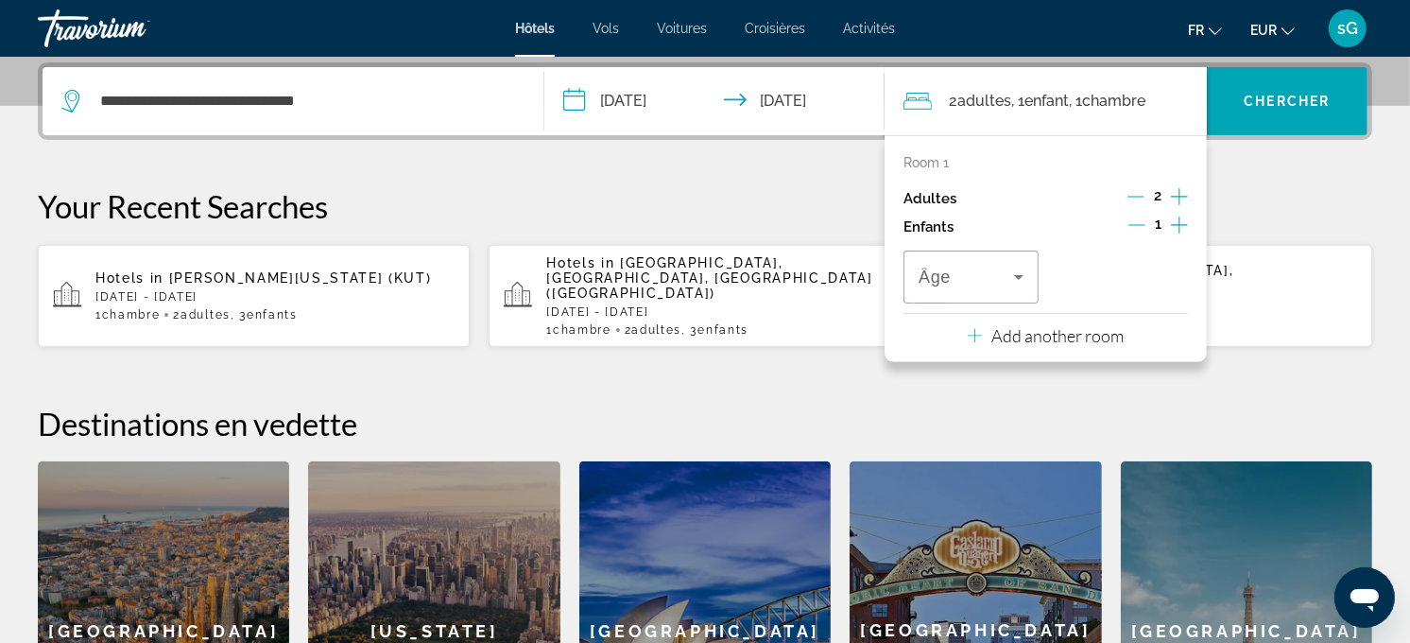
click at [1174, 221] on icon "Increment children" at bounding box center [1179, 225] width 17 height 23
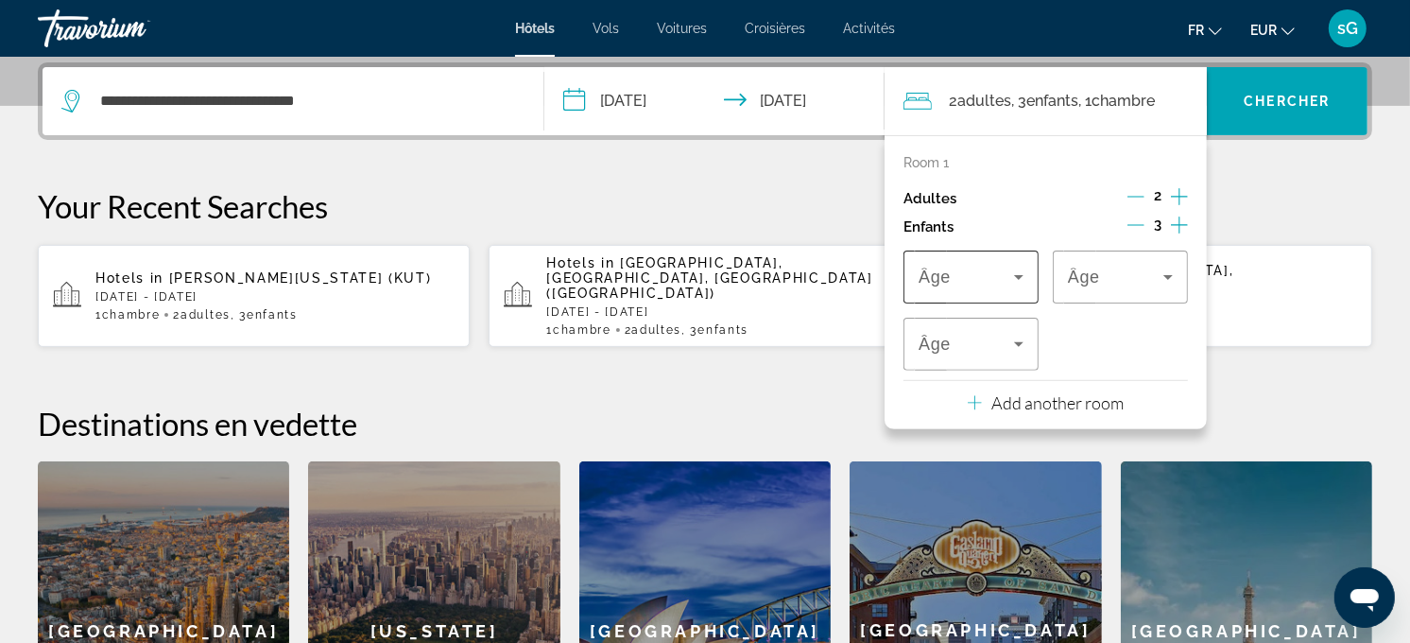
click at [1012, 272] on icon "Travelers: 2 adults, 3 children" at bounding box center [1019, 277] width 23 height 23
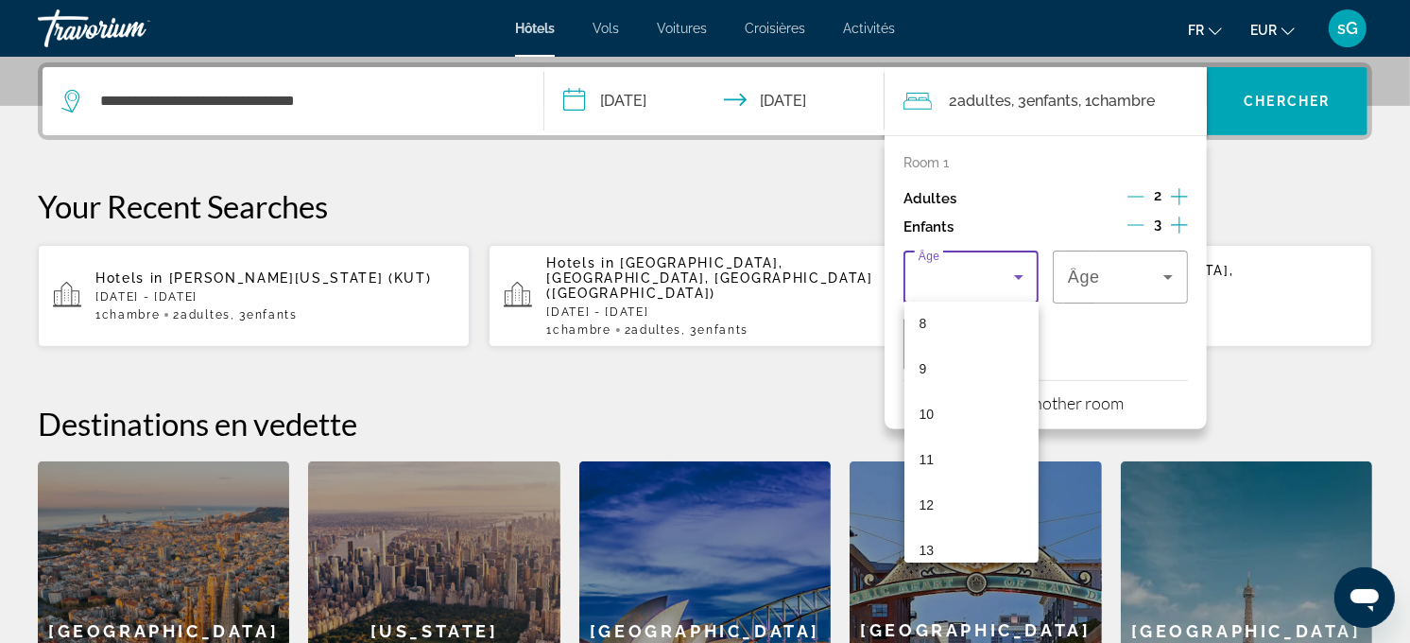
scroll to position [420, 0]
drag, startPoint x: 966, startPoint y: 465, endPoint x: 1028, endPoint y: 352, distance: 129.0
click at [966, 464] on mat-option "12" at bounding box center [972, 457] width 135 height 45
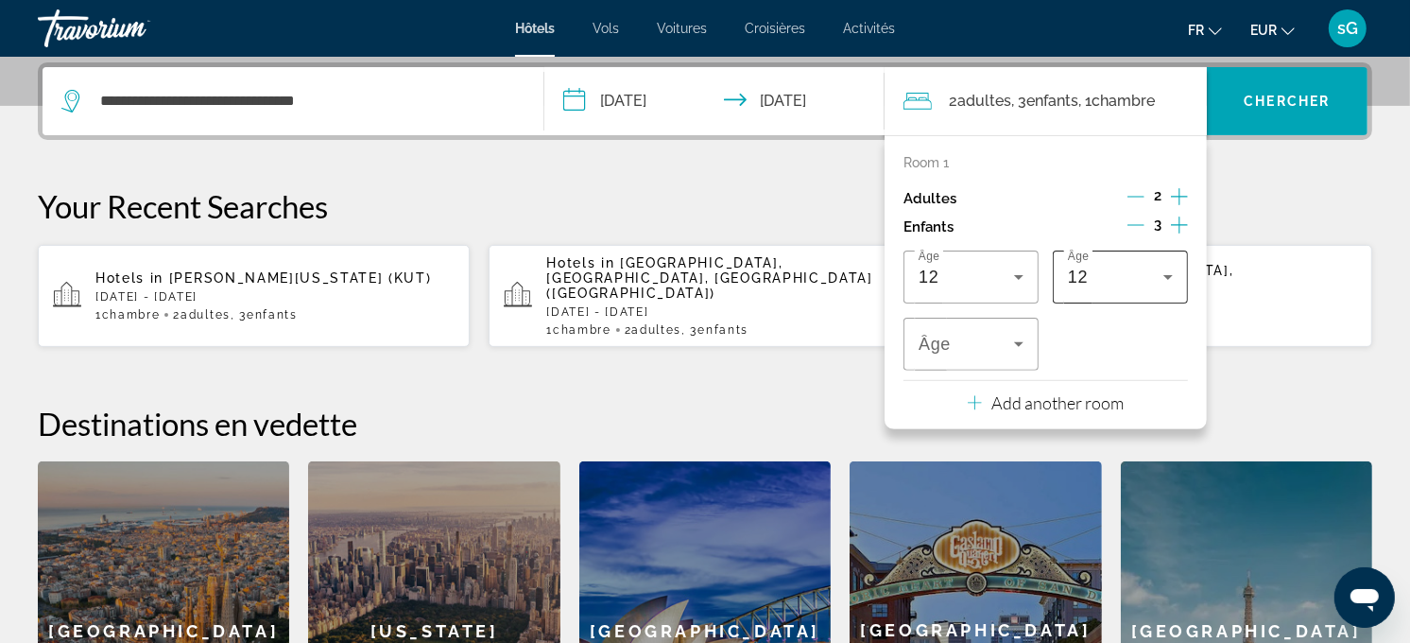
click at [1069, 288] on div "12" at bounding box center [1120, 277] width 105 height 53
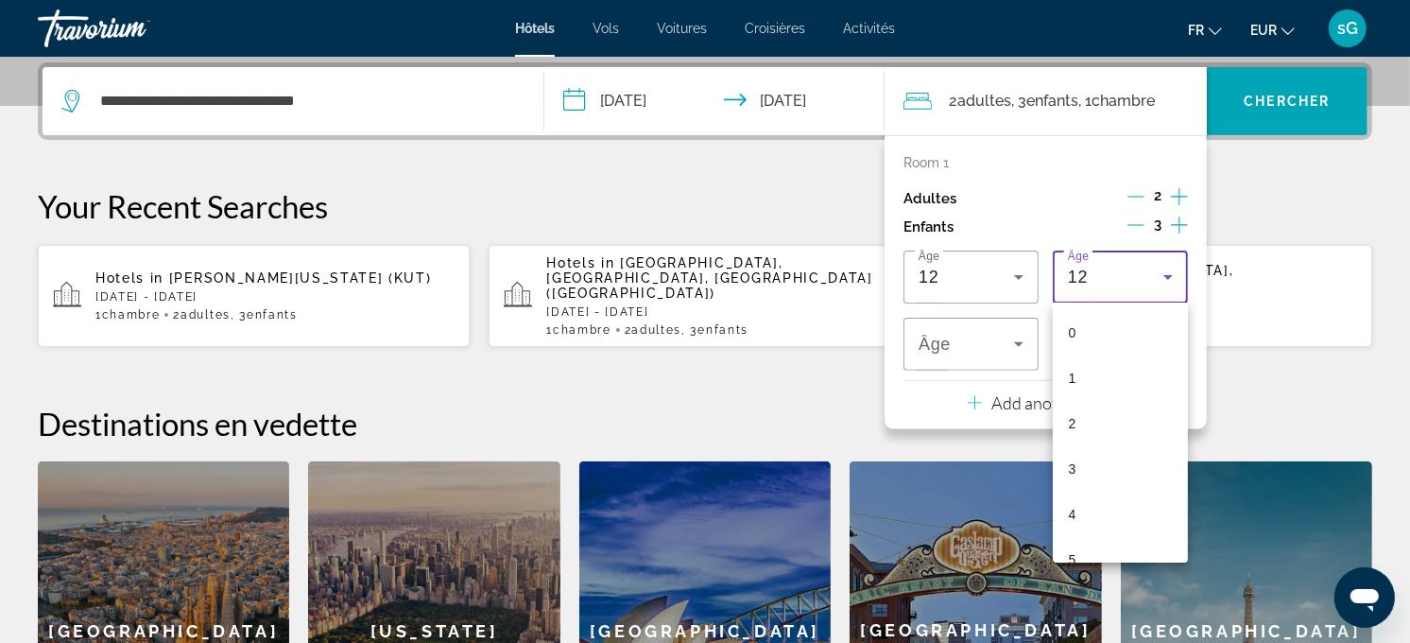
scroll to position [337, 0]
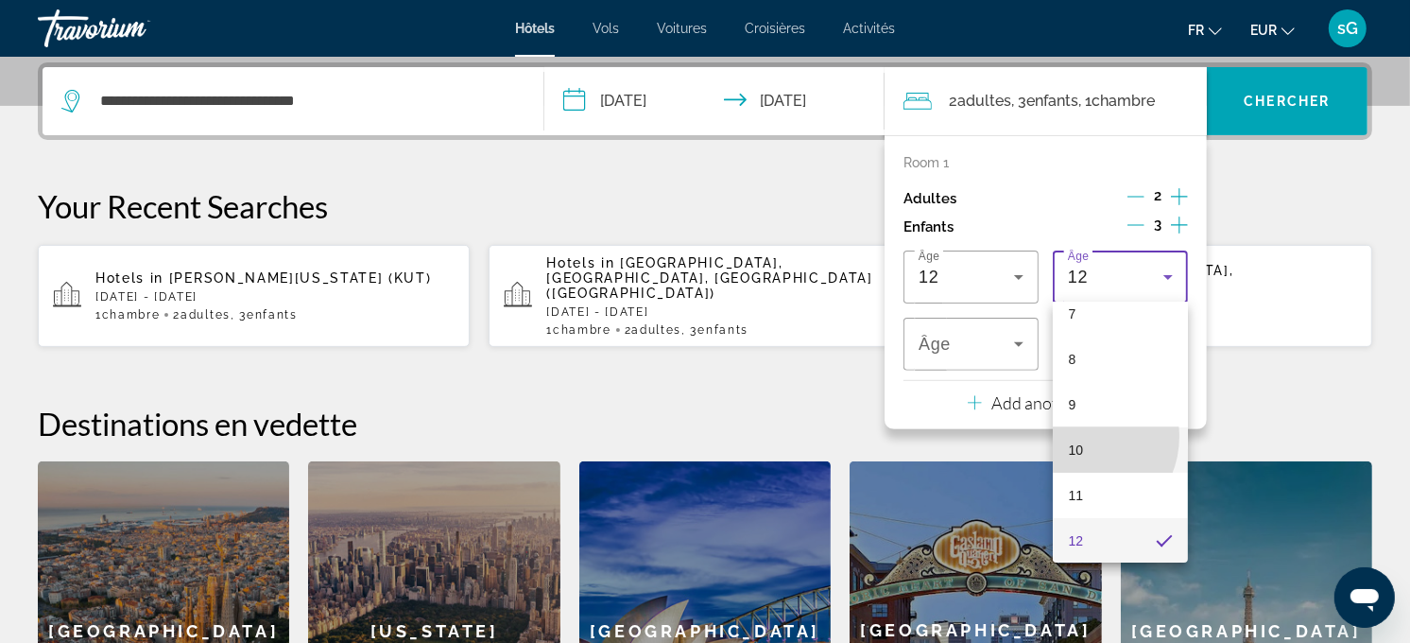
click at [1076, 435] on mat-option "10" at bounding box center [1120, 449] width 135 height 45
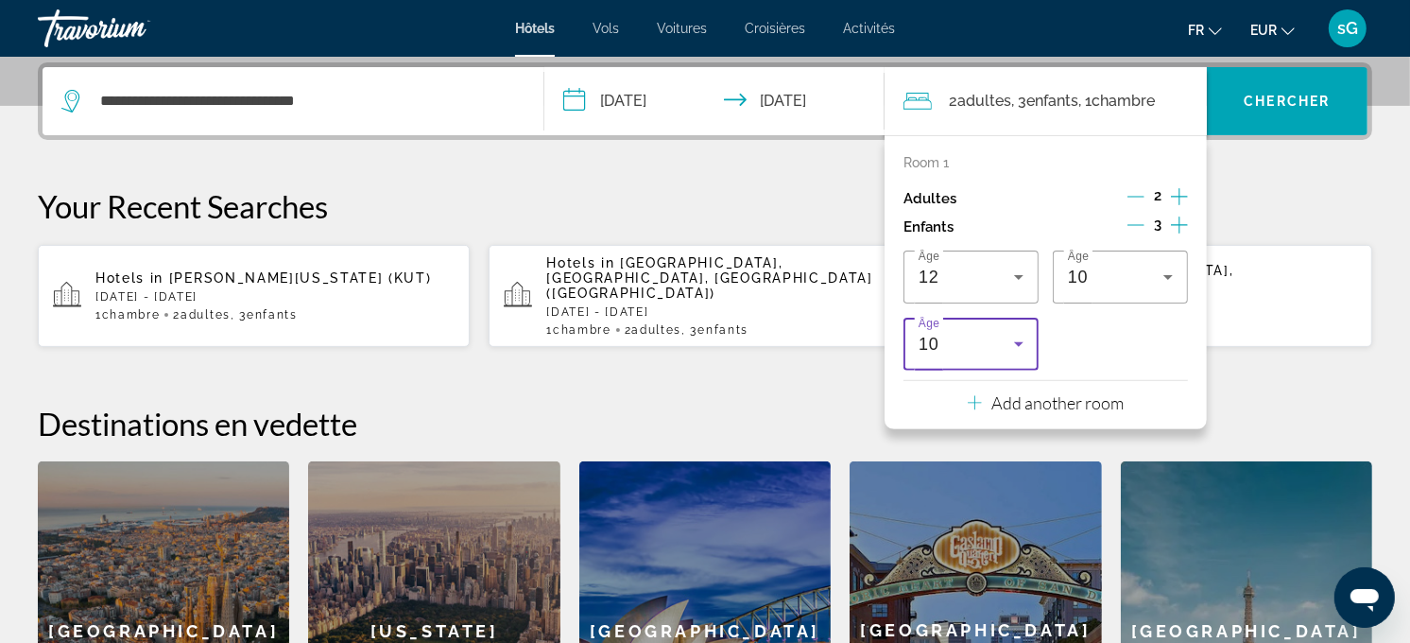
click at [960, 346] on div "10" at bounding box center [966, 344] width 95 height 23
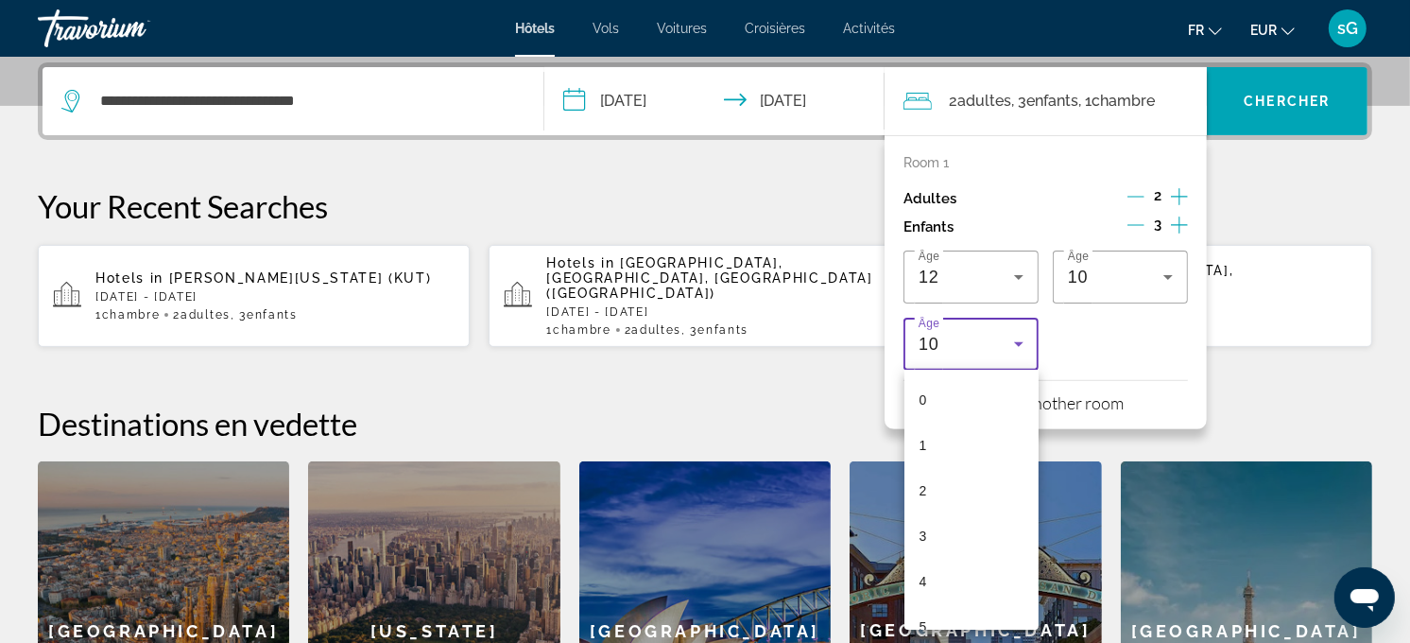
scroll to position [247, 0]
click at [942, 517] on mat-option "8" at bounding box center [972, 515] width 135 height 45
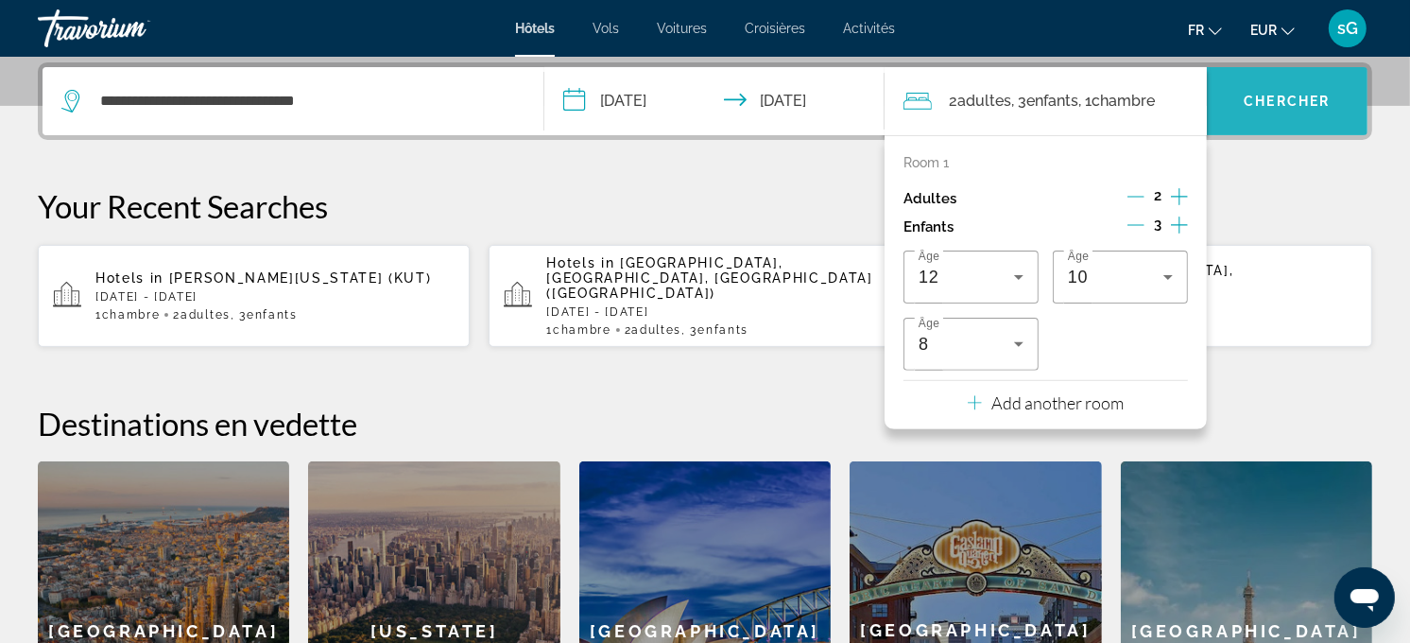
click at [1270, 111] on span "Search widget" at bounding box center [1287, 100] width 161 height 45
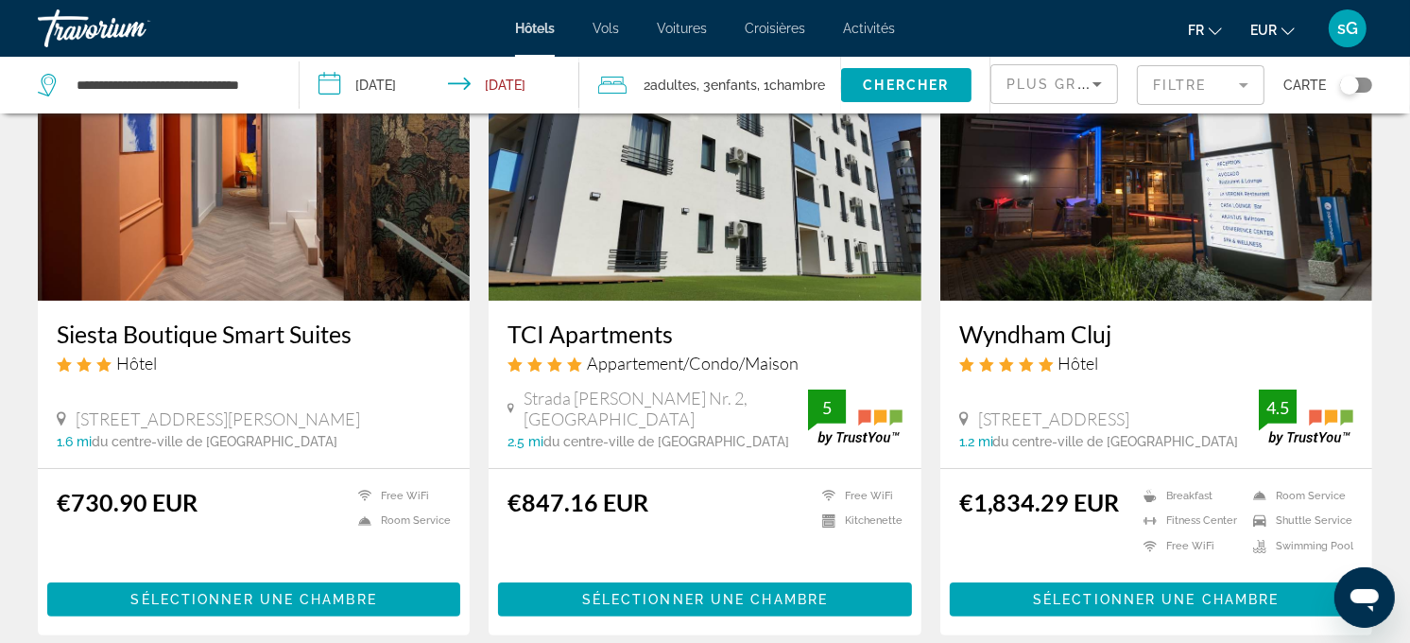
scroll to position [210, 0]
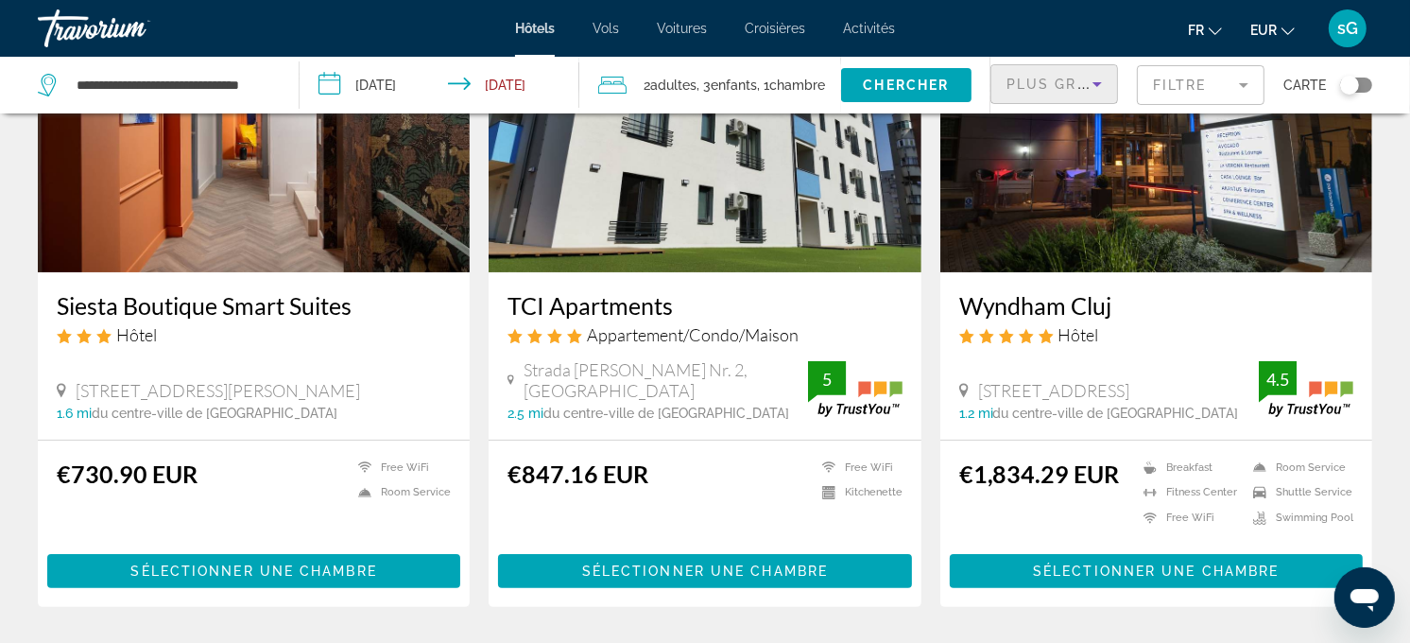
click at [1043, 86] on span "Plus grandes économies" at bounding box center [1120, 84] width 226 height 15
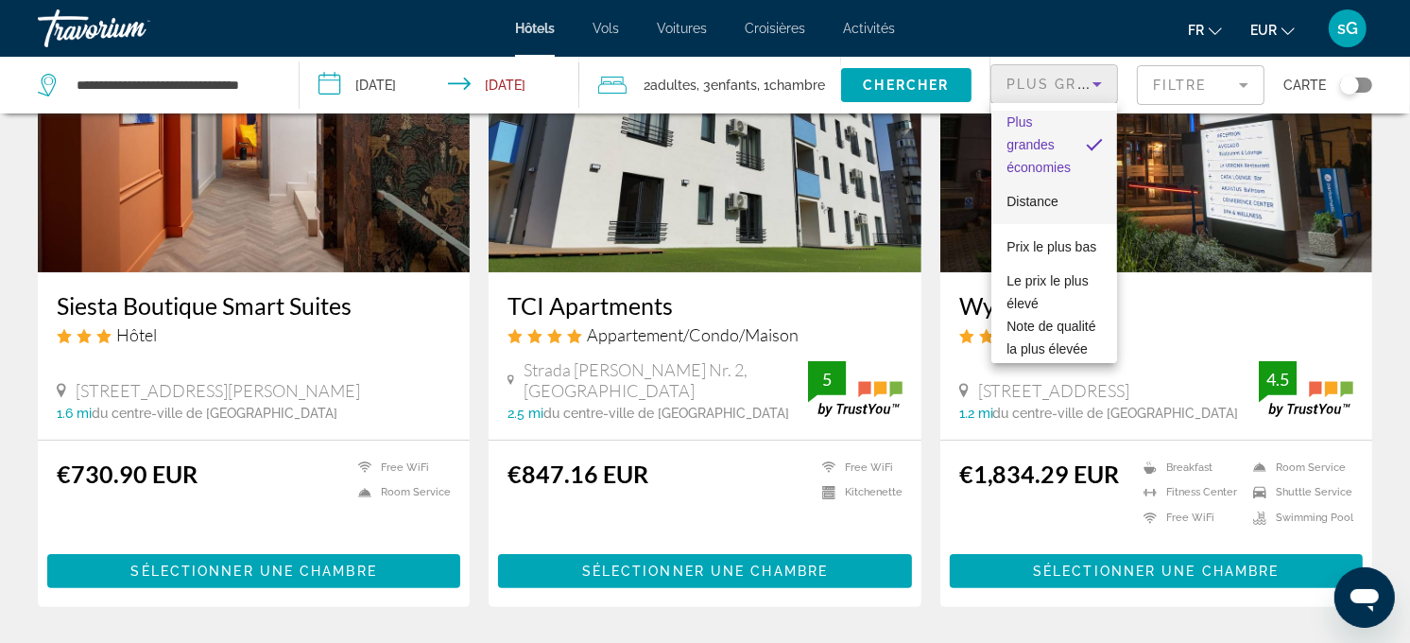
click at [1015, 210] on span "Distance" at bounding box center [1032, 201] width 51 height 23
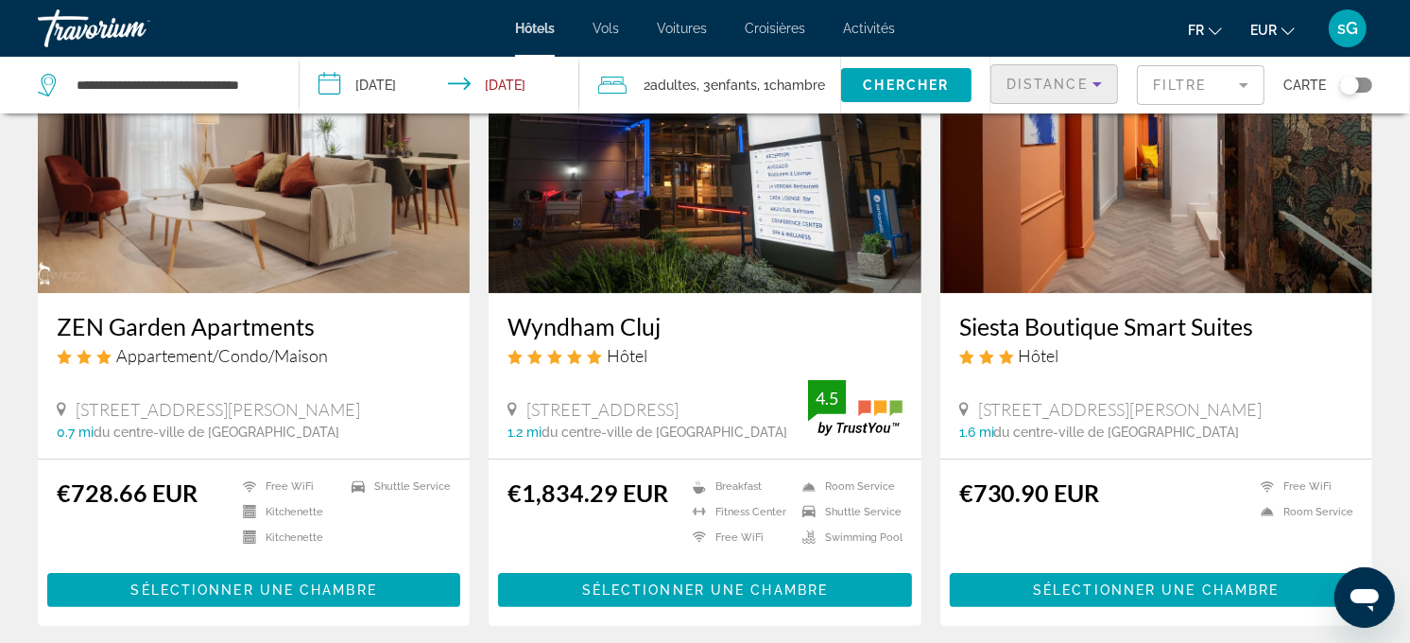
scroll to position [210, 0]
